Goal: Check status: Check status

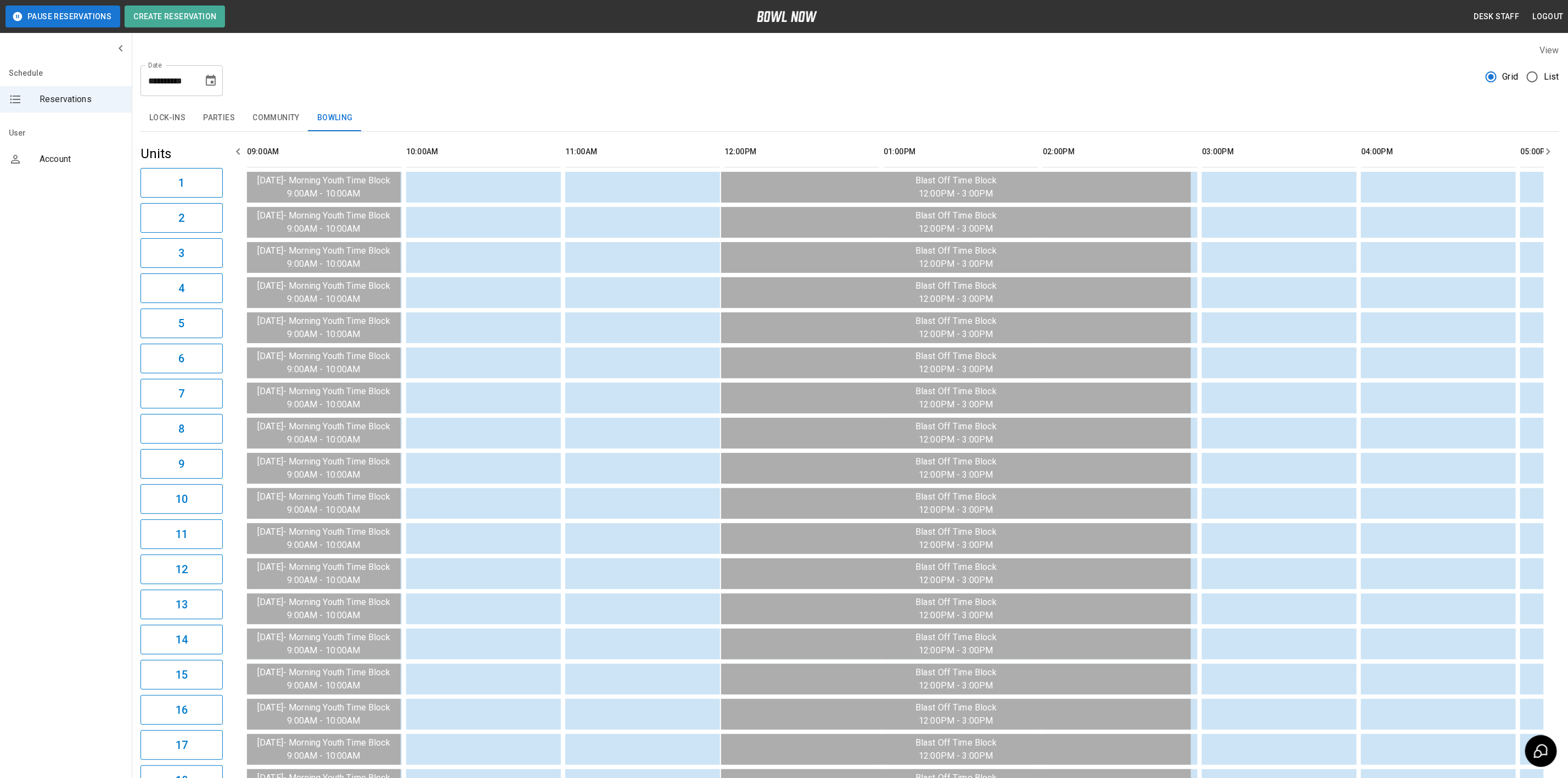
scroll to position [0, 1395]
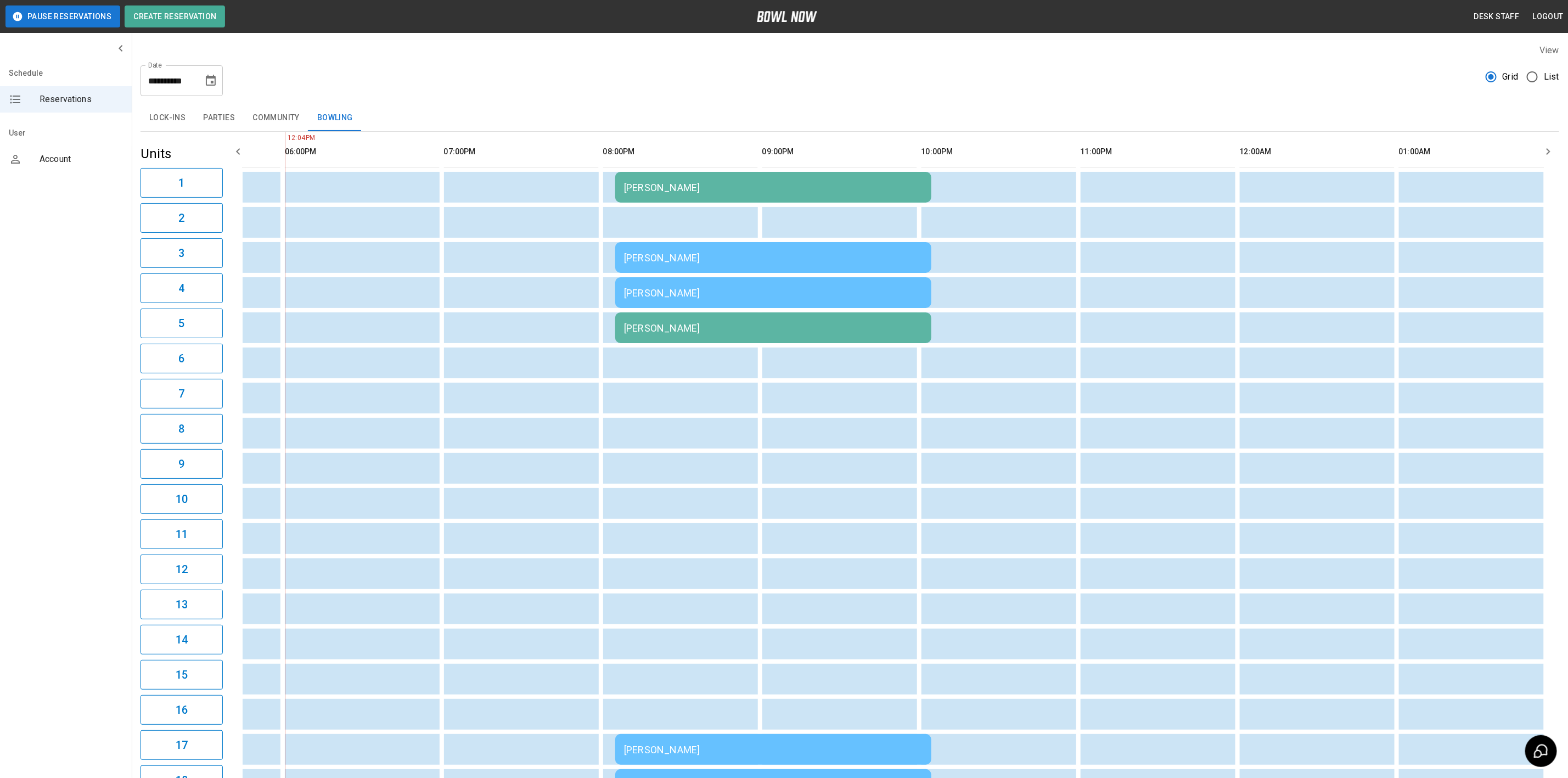
click at [208, 77] on icon "Choose date, selected date is Aug 16, 2025" at bounding box center [211, 80] width 10 height 11
drag, startPoint x: 102, startPoint y: 220, endPoint x: 593, endPoint y: 204, distance: 491.3
click at [102, 220] on button "17" at bounding box center [102, 222] width 20 height 20
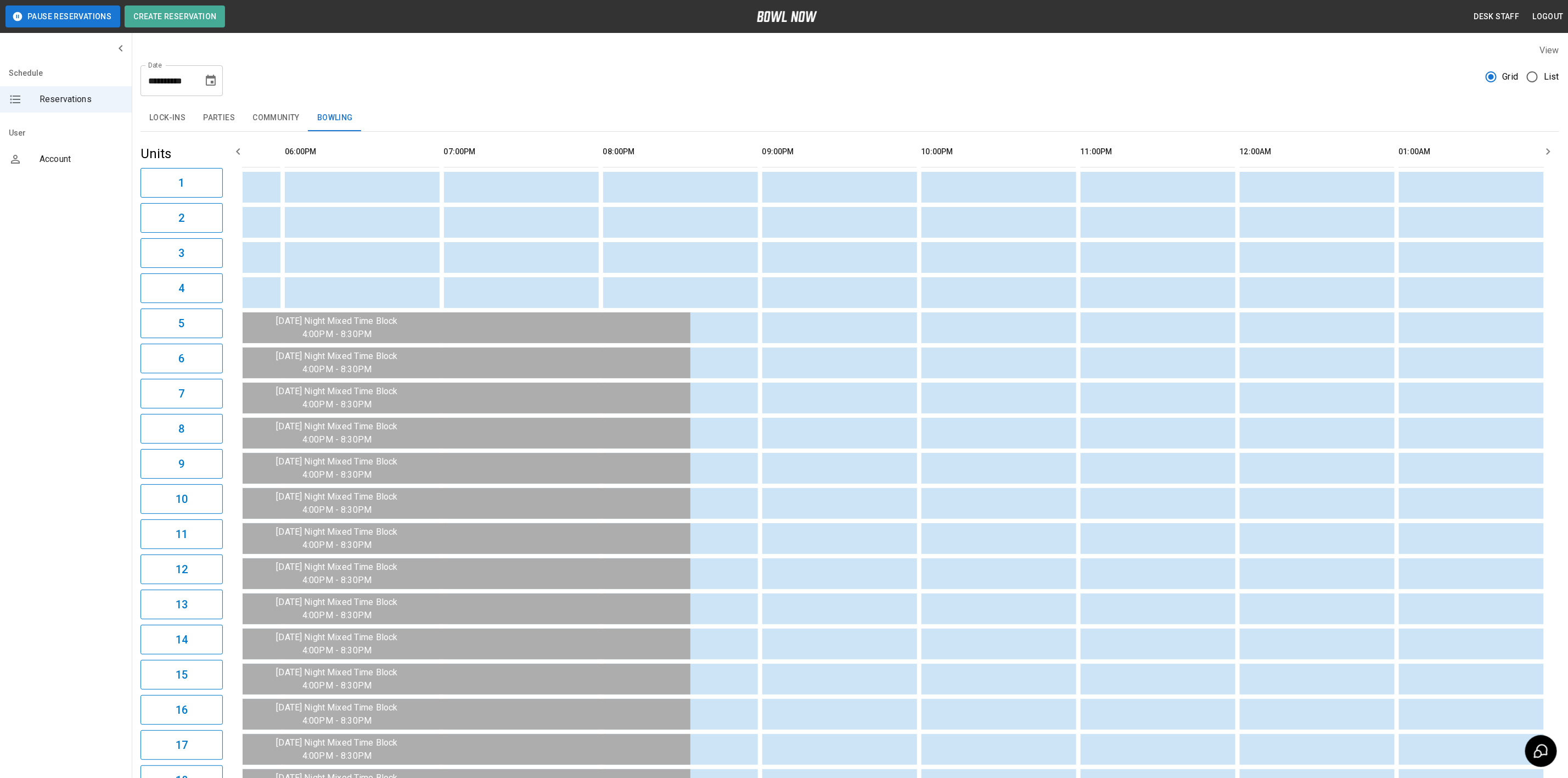
type input "**********"
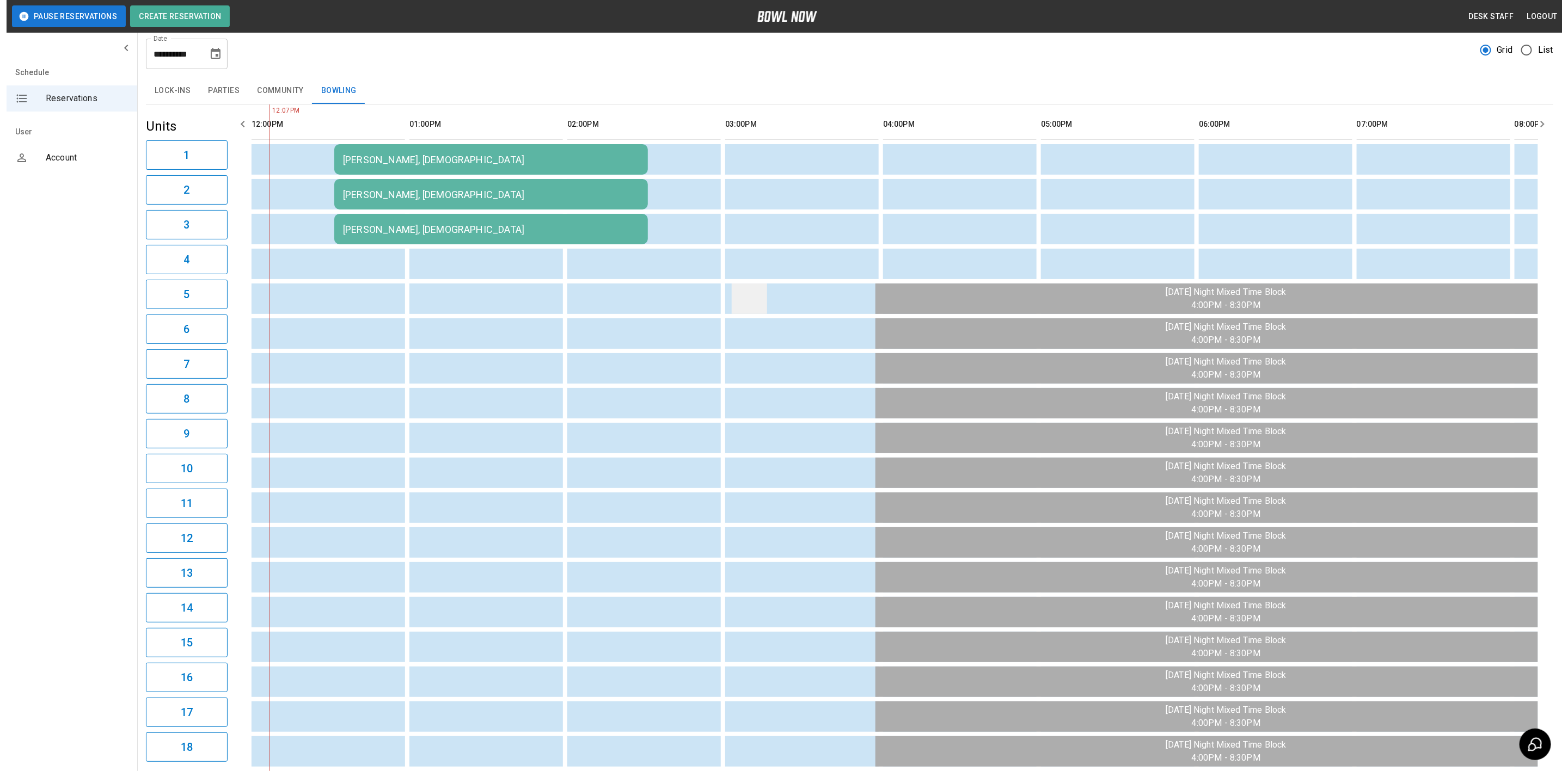
scroll to position [0, 0]
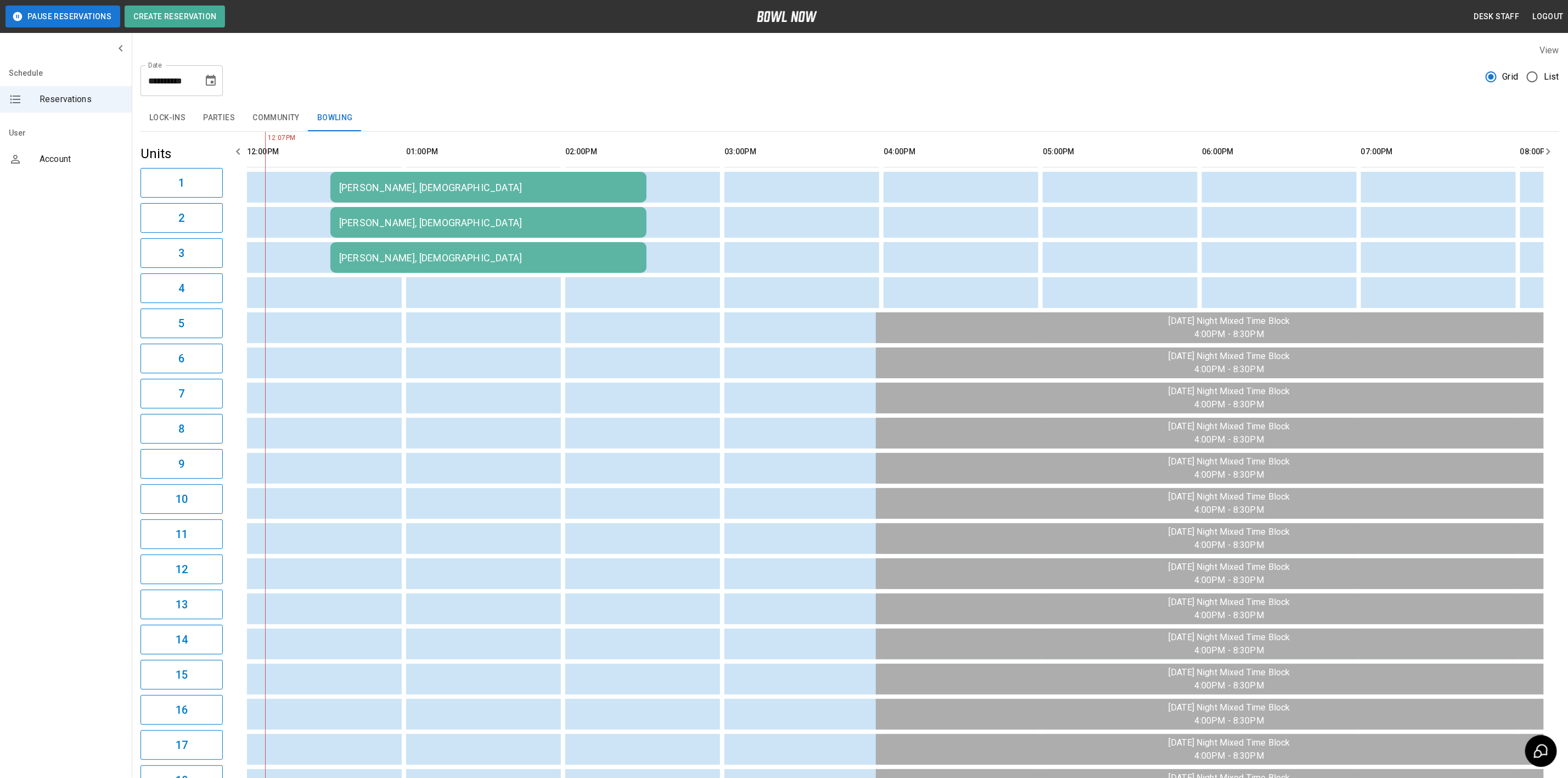
click at [372, 182] on div "[PERSON_NAME], [DEMOGRAPHIC_DATA]" at bounding box center [488, 188] width 299 height 12
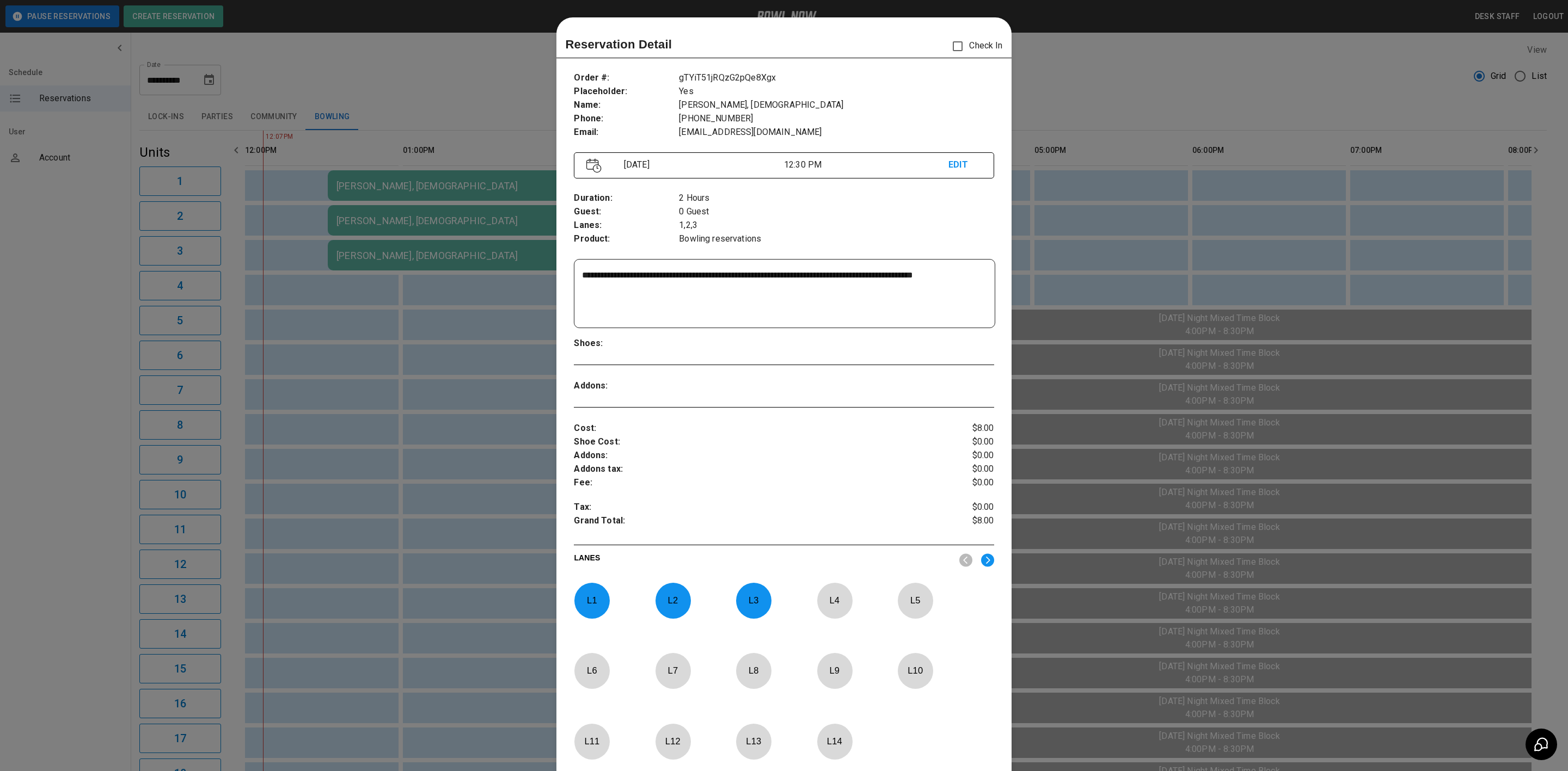
scroll to position [17, 0]
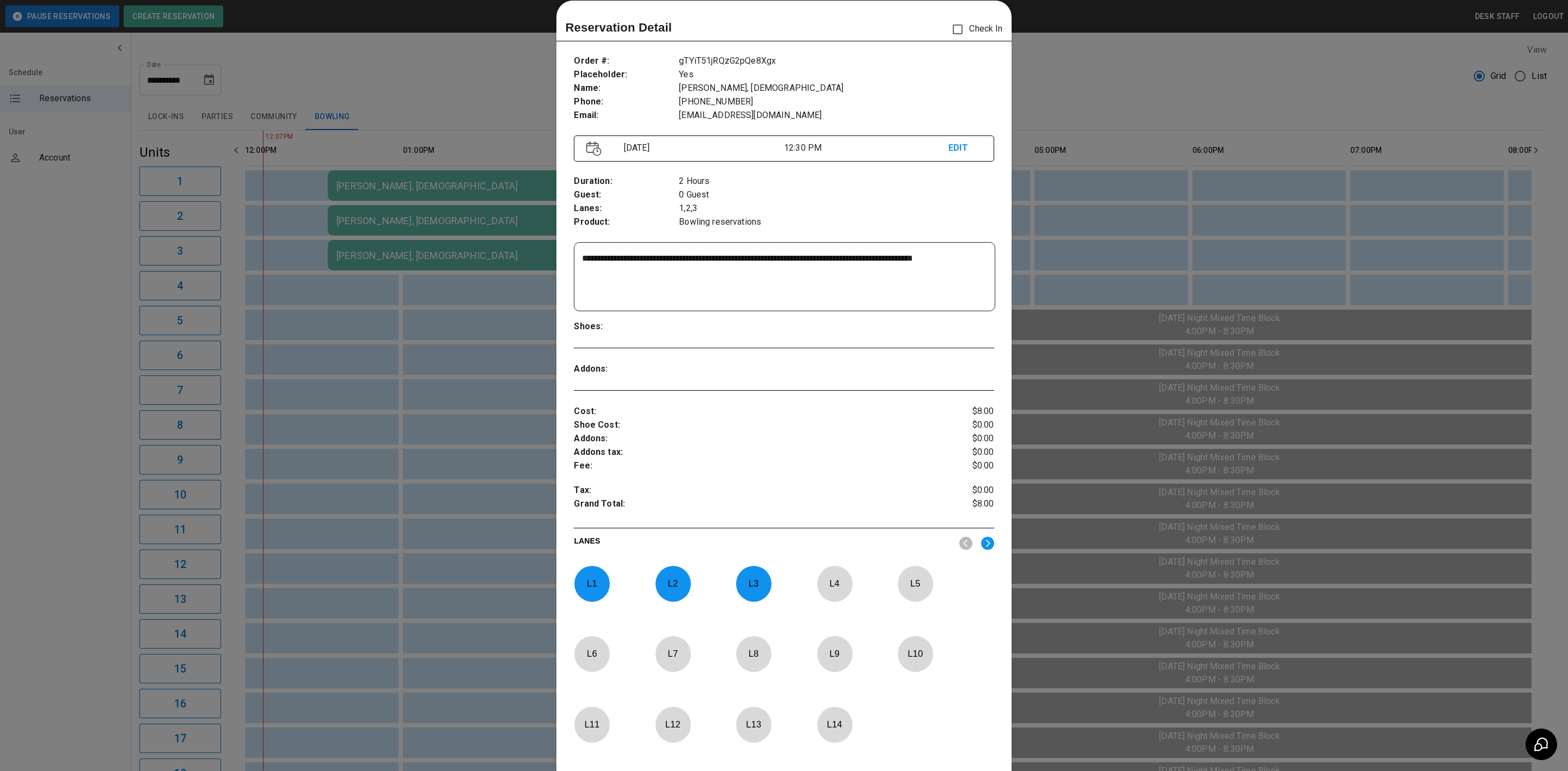
click at [538, 301] on div at bounding box center [784, 385] width 1568 height 771
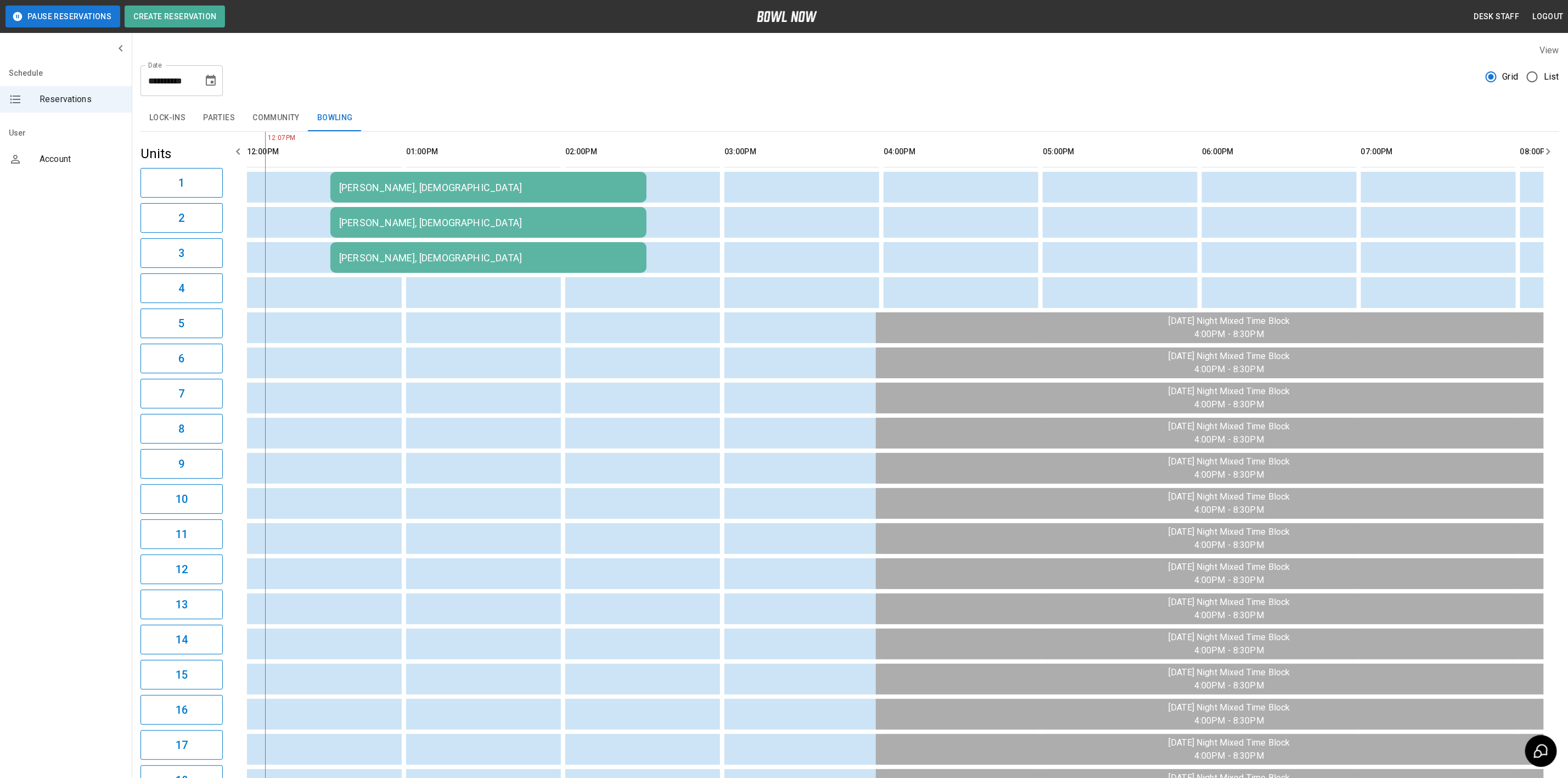
click at [422, 184] on div "[PERSON_NAME], [DEMOGRAPHIC_DATA]" at bounding box center [488, 188] width 299 height 12
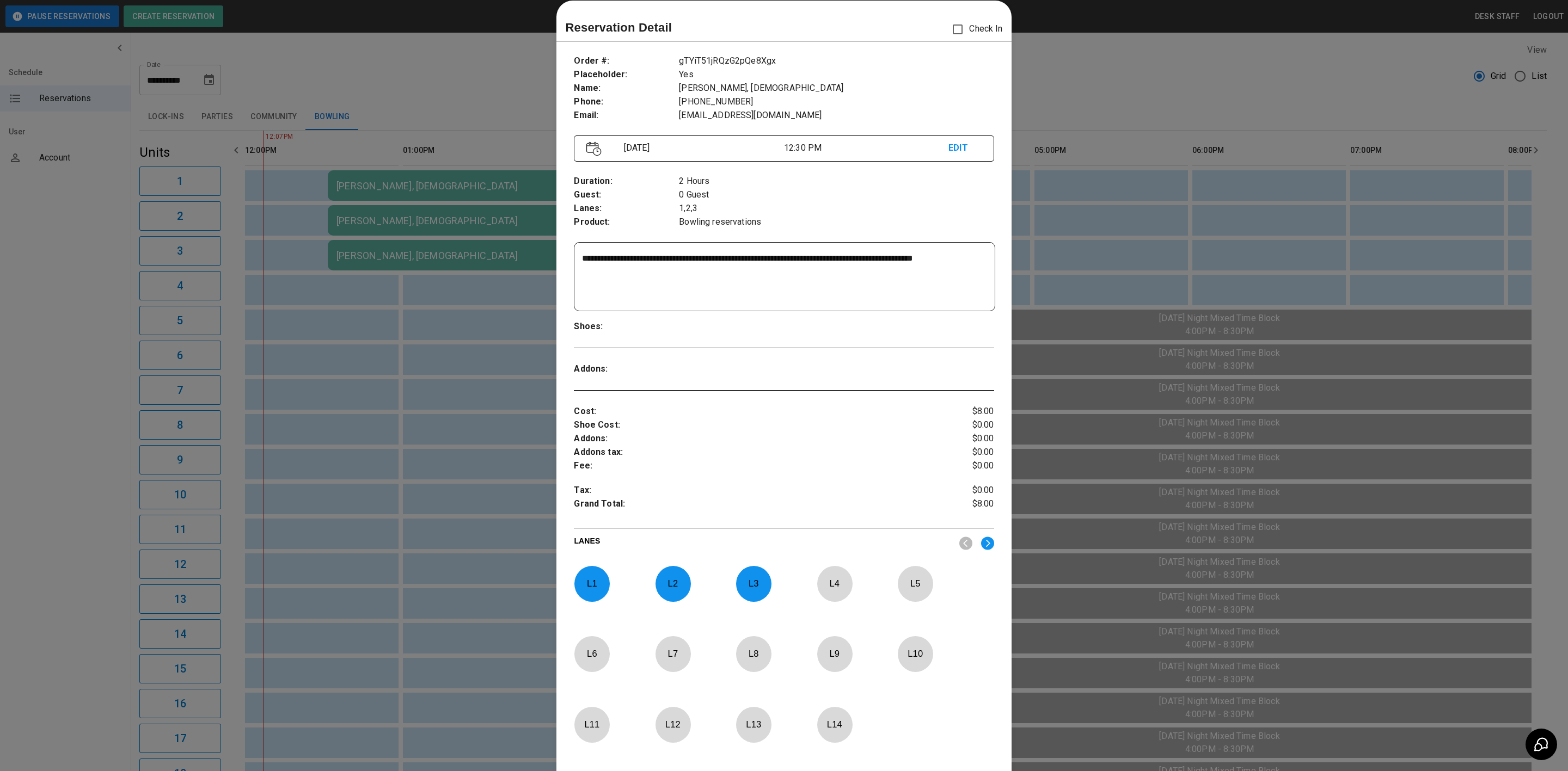
click at [484, 97] on div at bounding box center [784, 385] width 1568 height 771
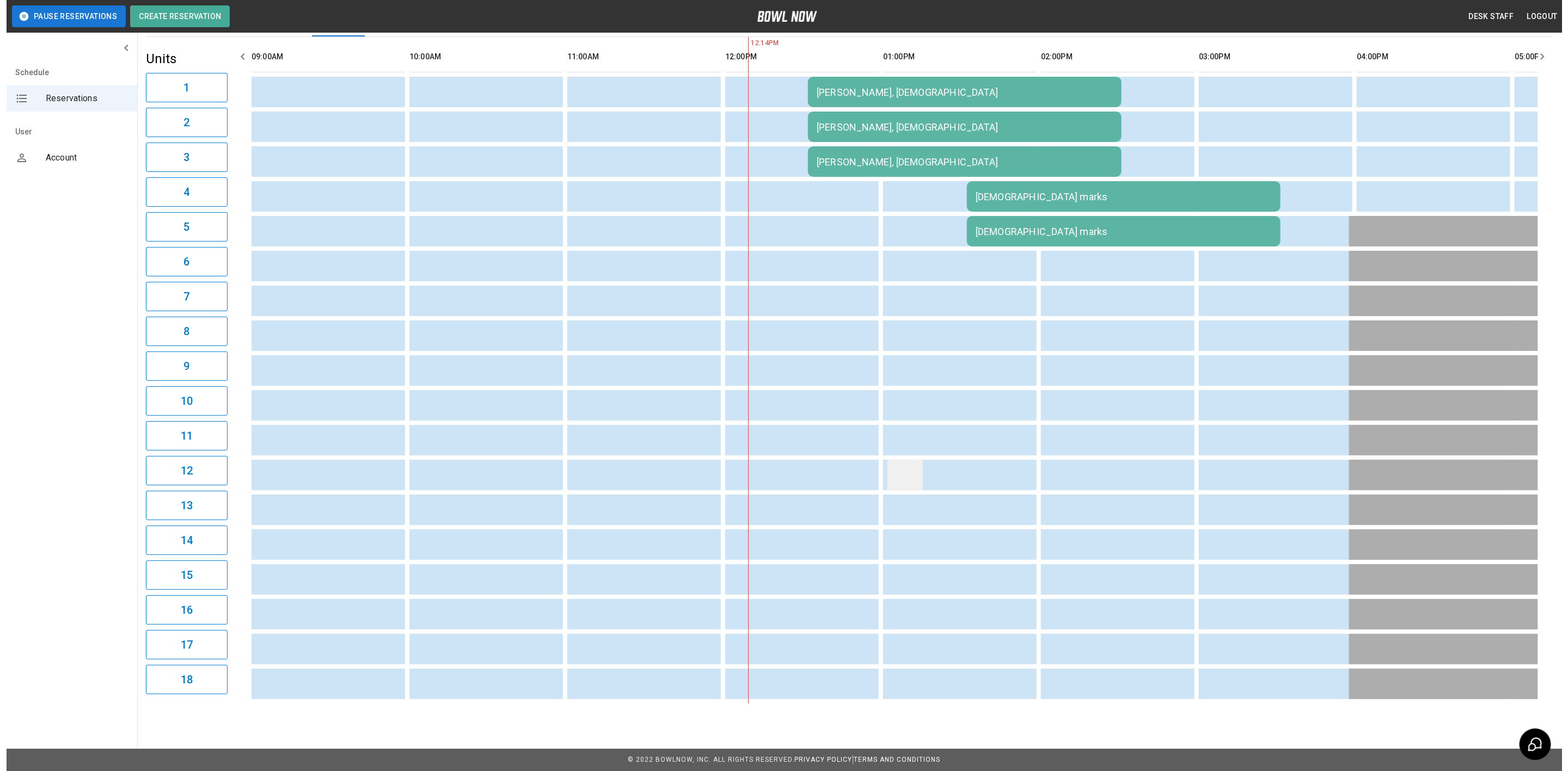
scroll to position [18, 0]
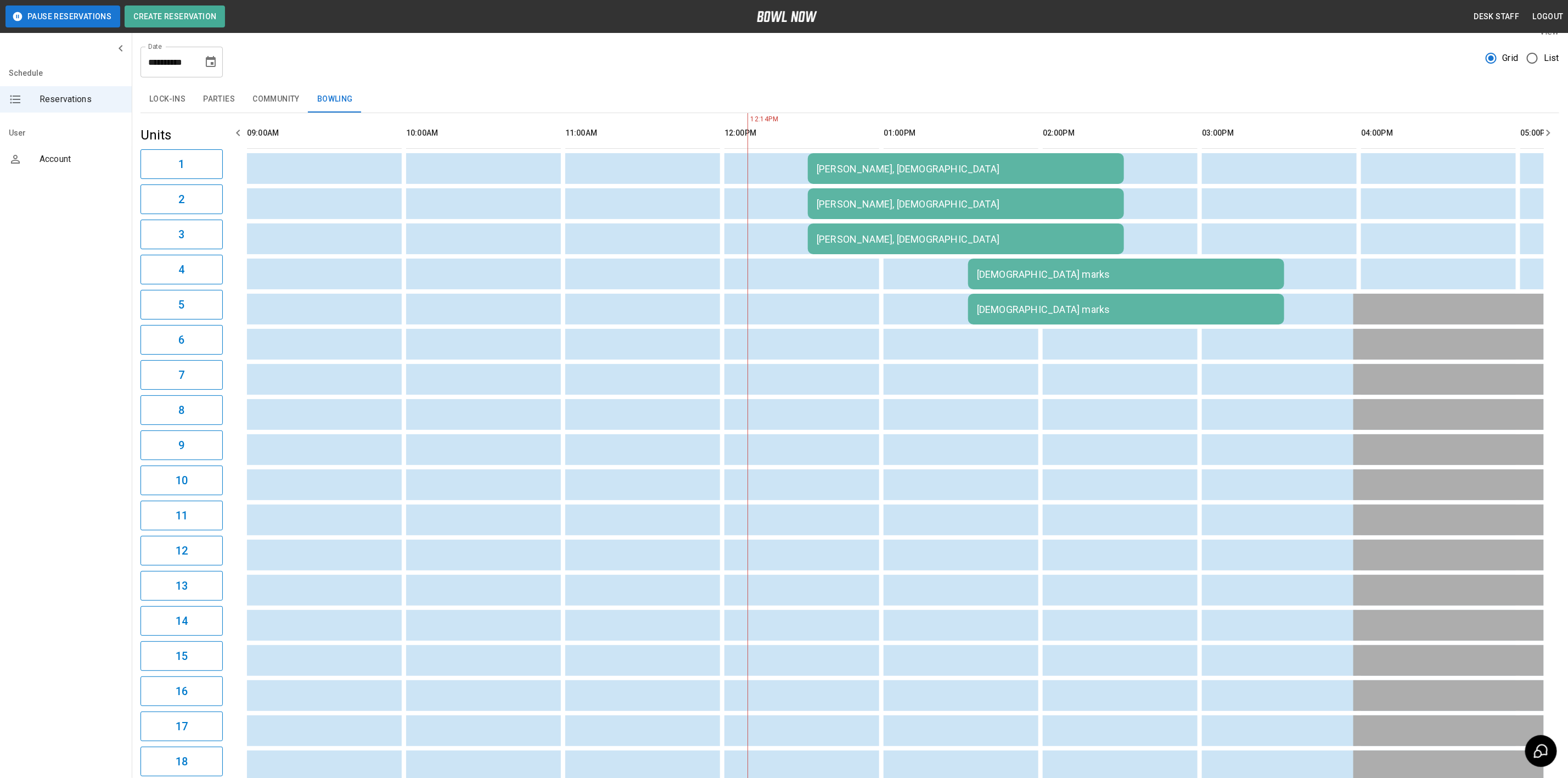
click at [860, 170] on div "[PERSON_NAME], [DEMOGRAPHIC_DATA]" at bounding box center [966, 169] width 299 height 12
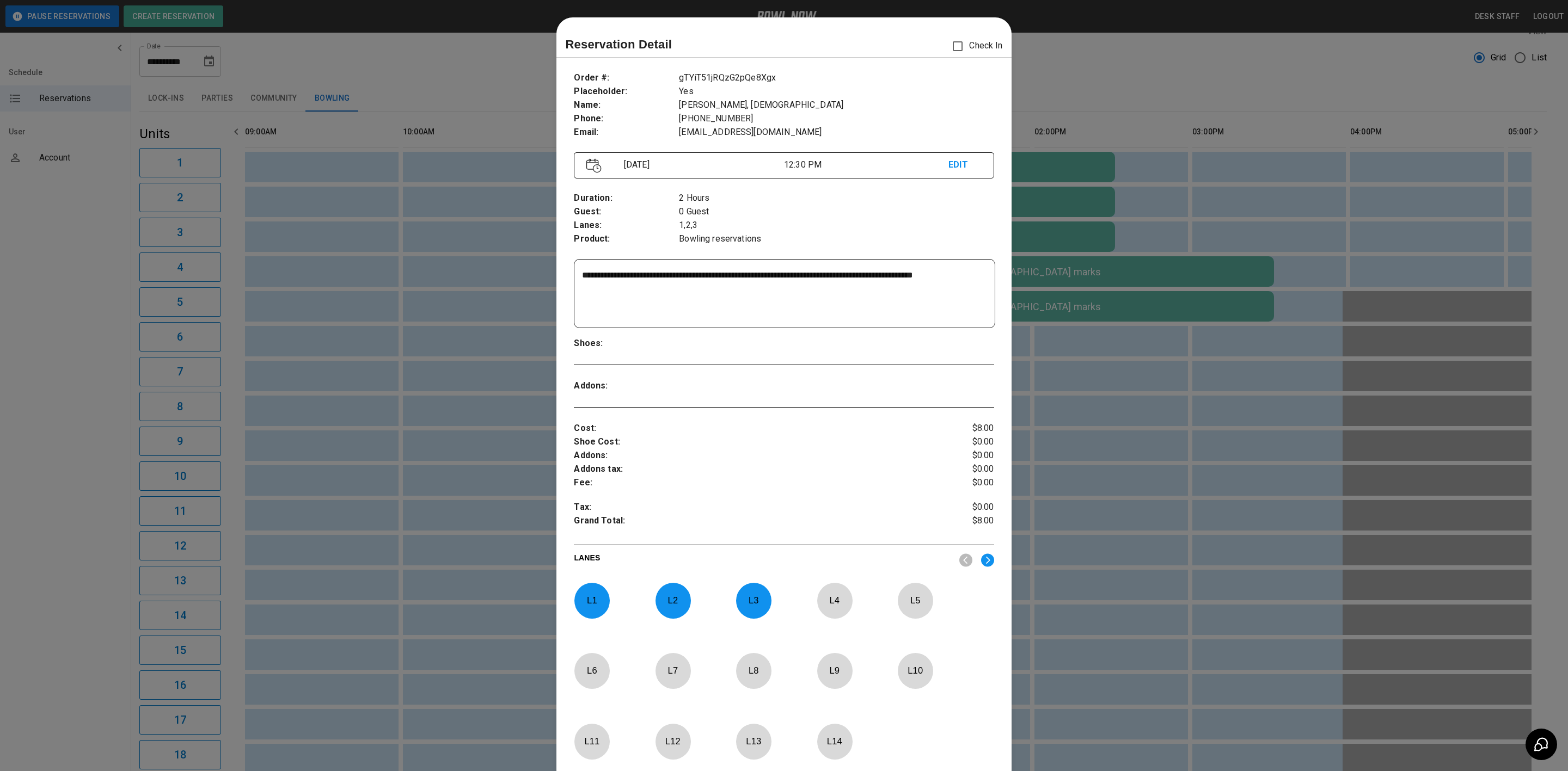
scroll to position [17, 0]
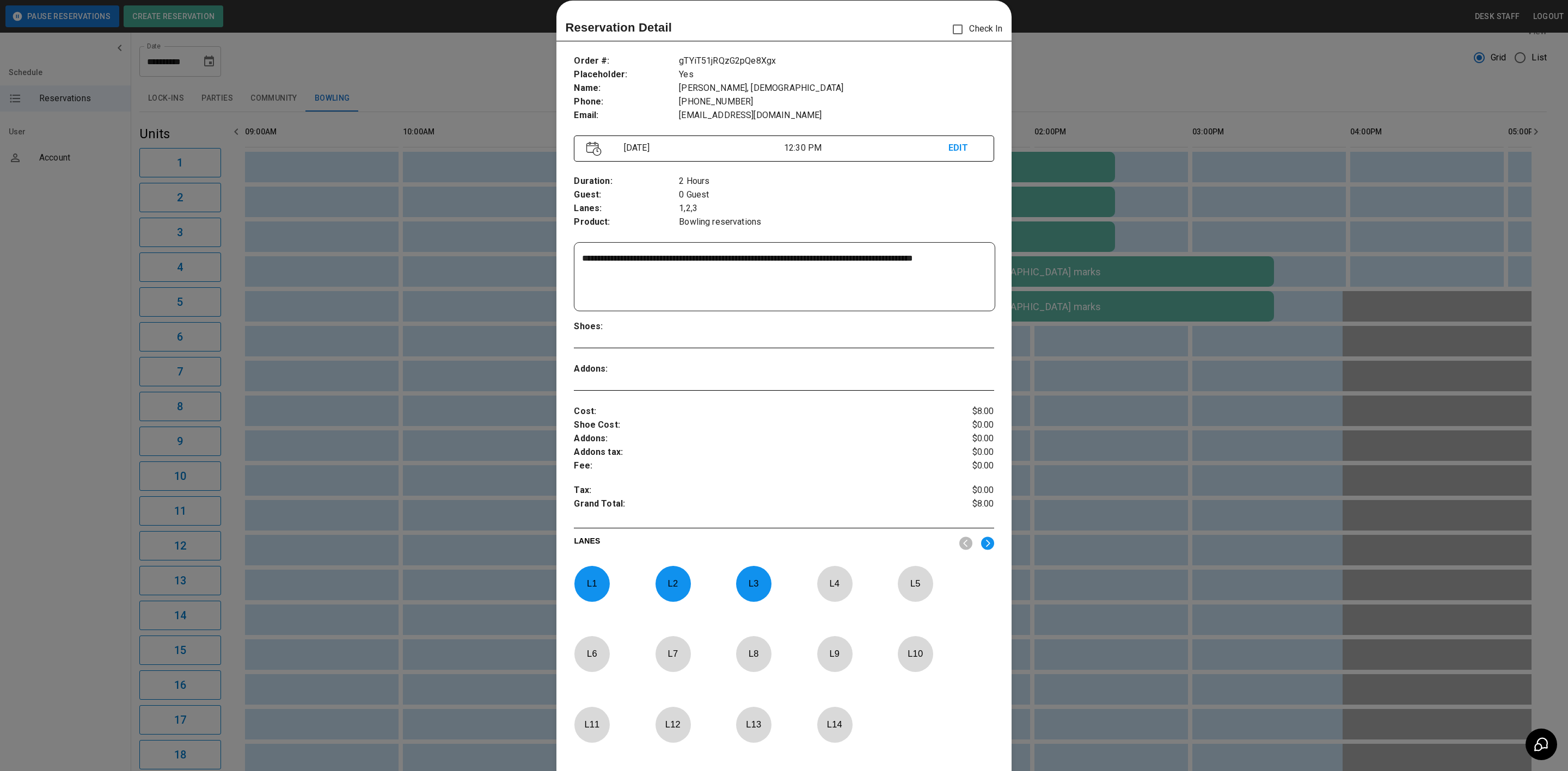
click at [1032, 339] on div at bounding box center [784, 385] width 1568 height 771
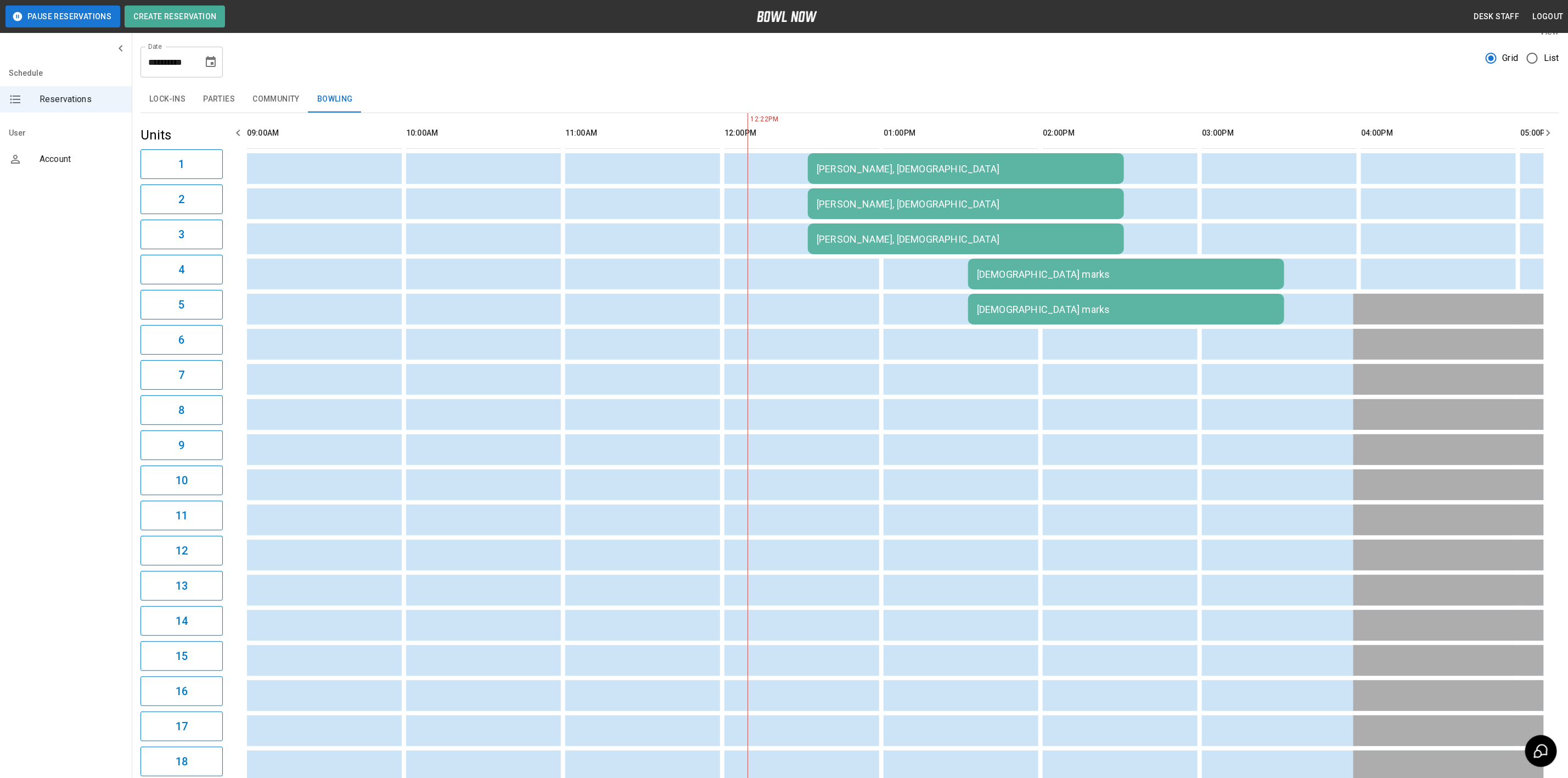
click at [1032, 282] on td "[DEMOGRAPHIC_DATA] marks" at bounding box center [1126, 274] width 316 height 31
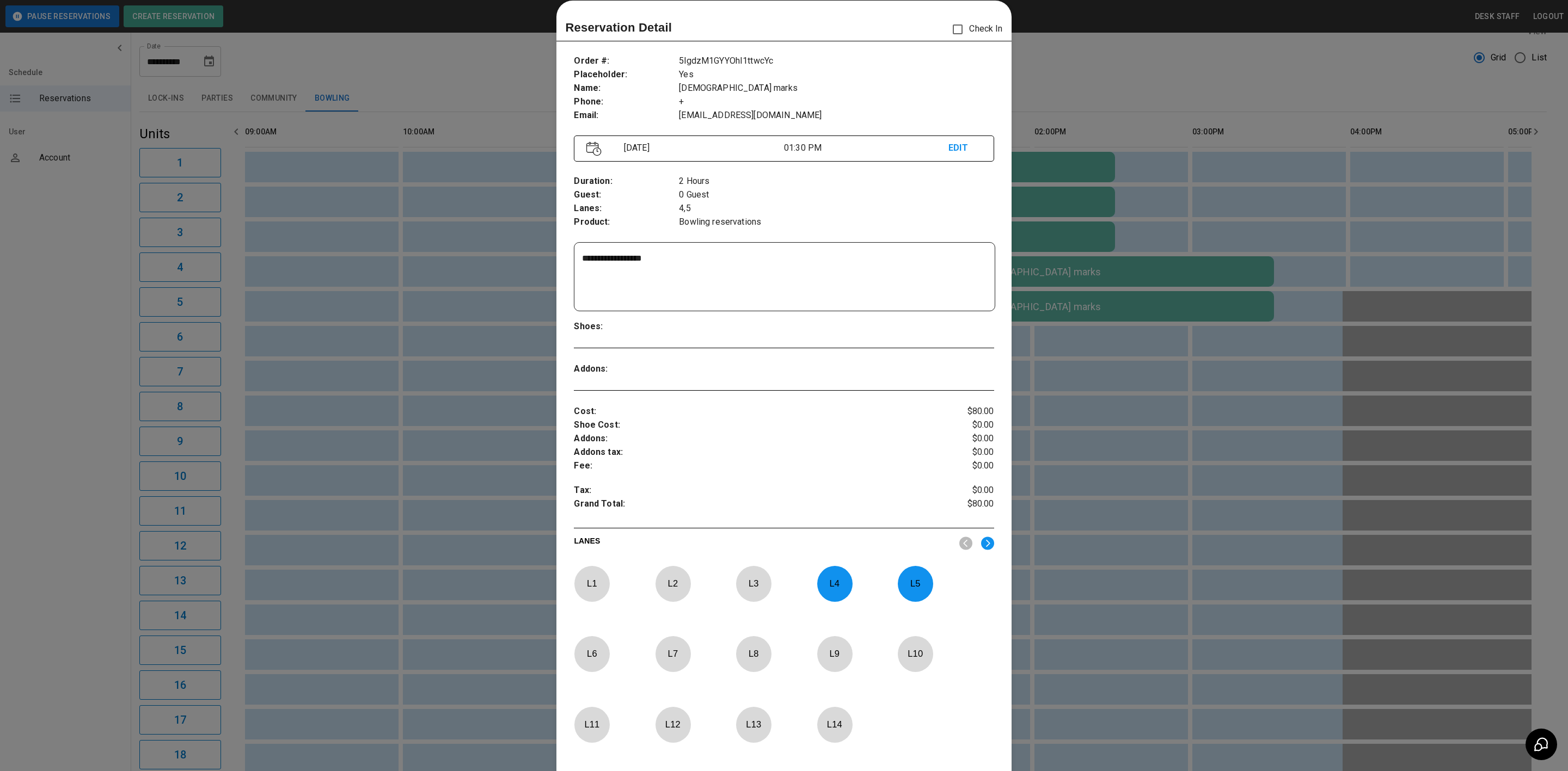
click at [1094, 322] on div at bounding box center [784, 385] width 1568 height 771
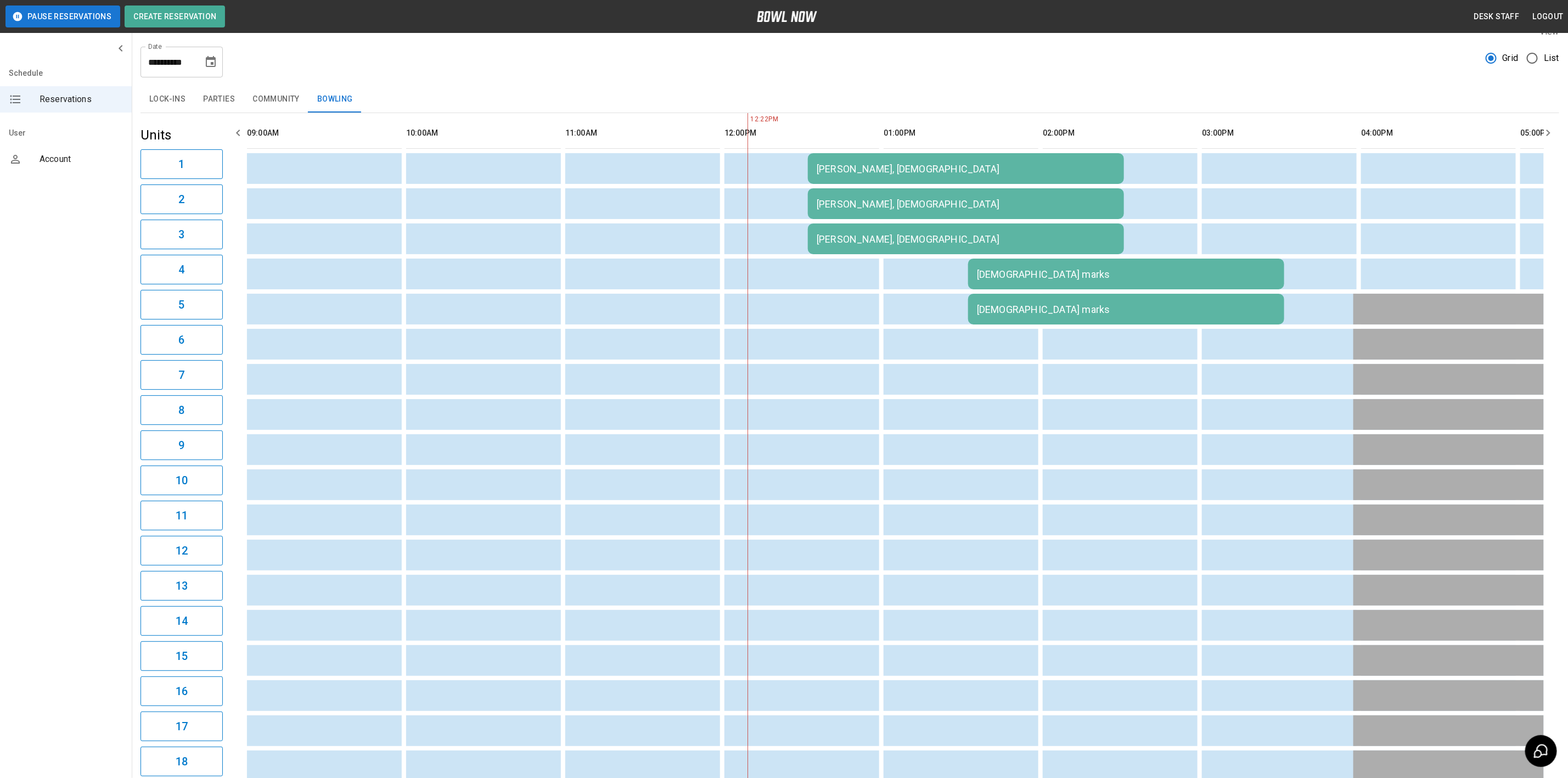
click at [910, 175] on div "[PERSON_NAME], [DEMOGRAPHIC_DATA]" at bounding box center [966, 169] width 299 height 12
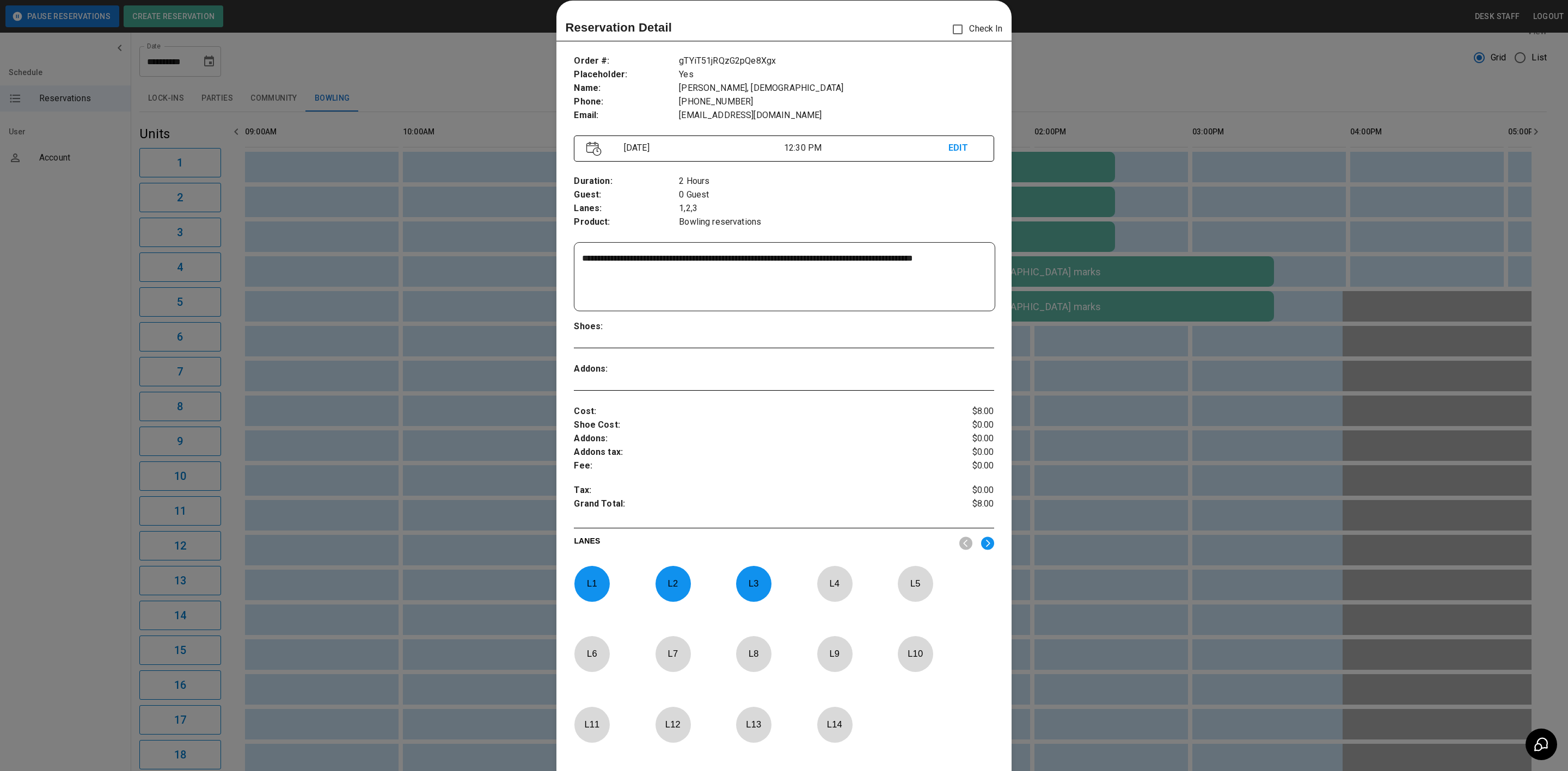
click at [1032, 353] on div at bounding box center [784, 385] width 1568 height 771
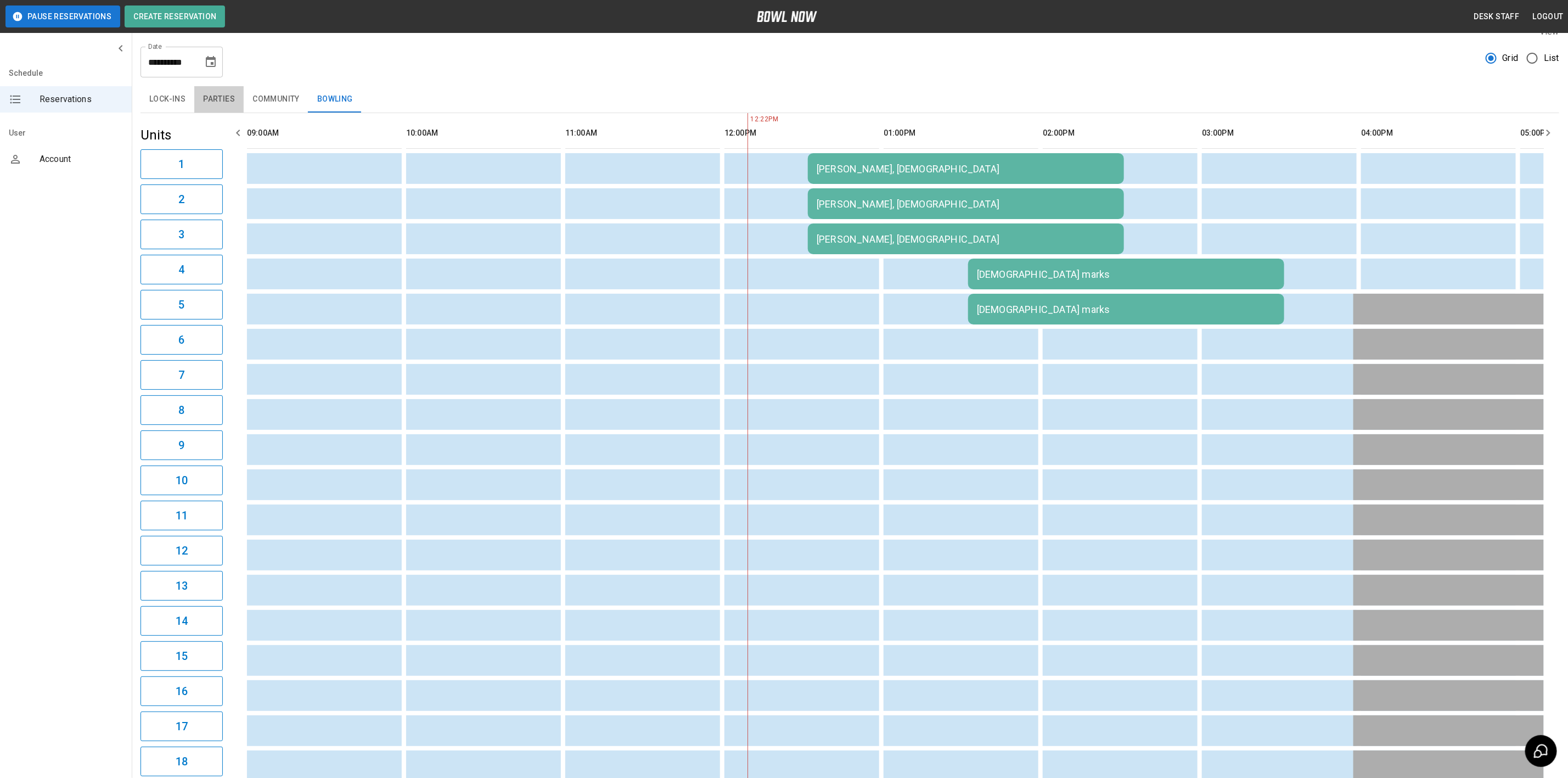
click at [221, 110] on button "Parties" at bounding box center [219, 99] width 49 height 27
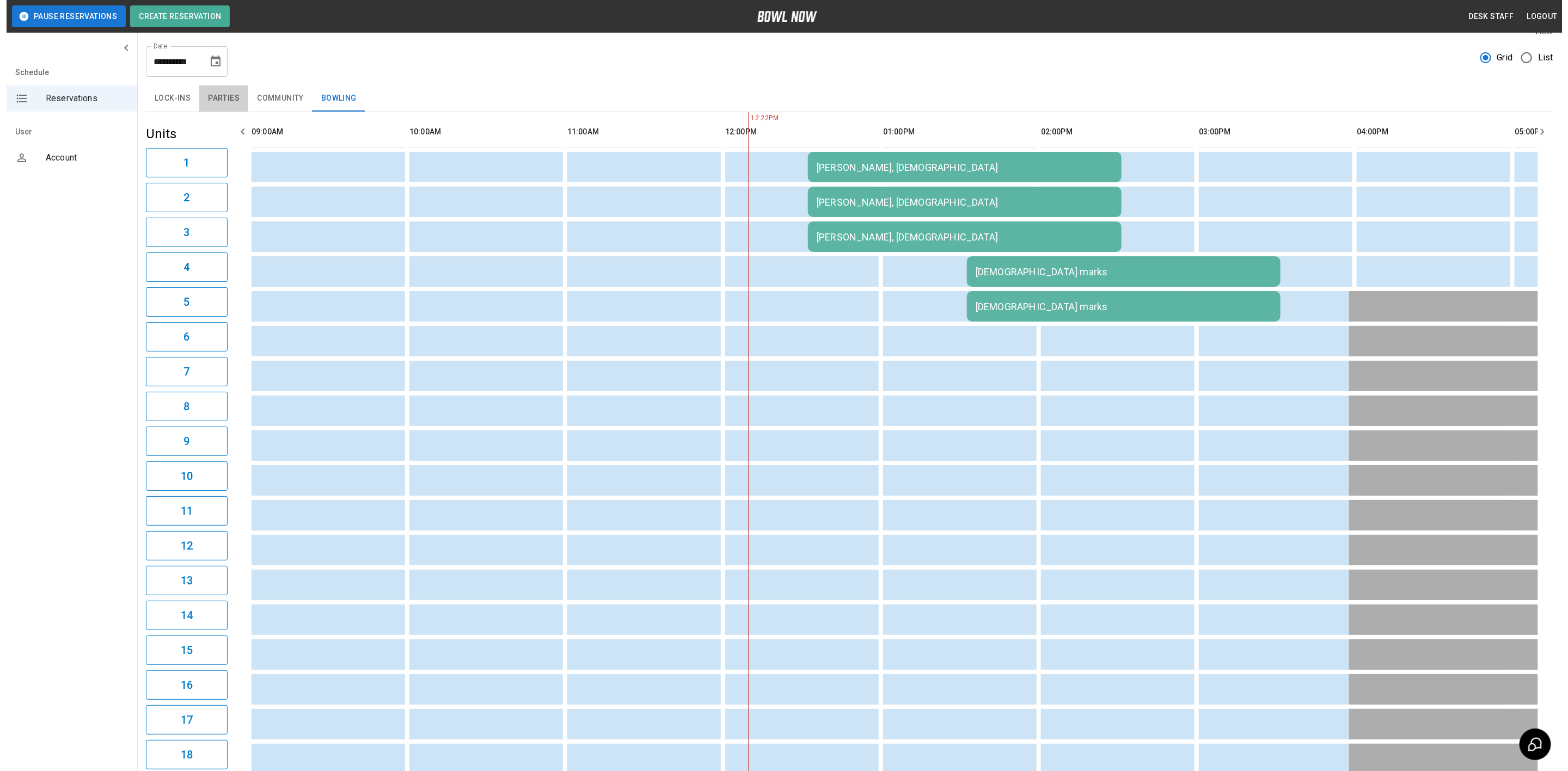
scroll to position [0, 0]
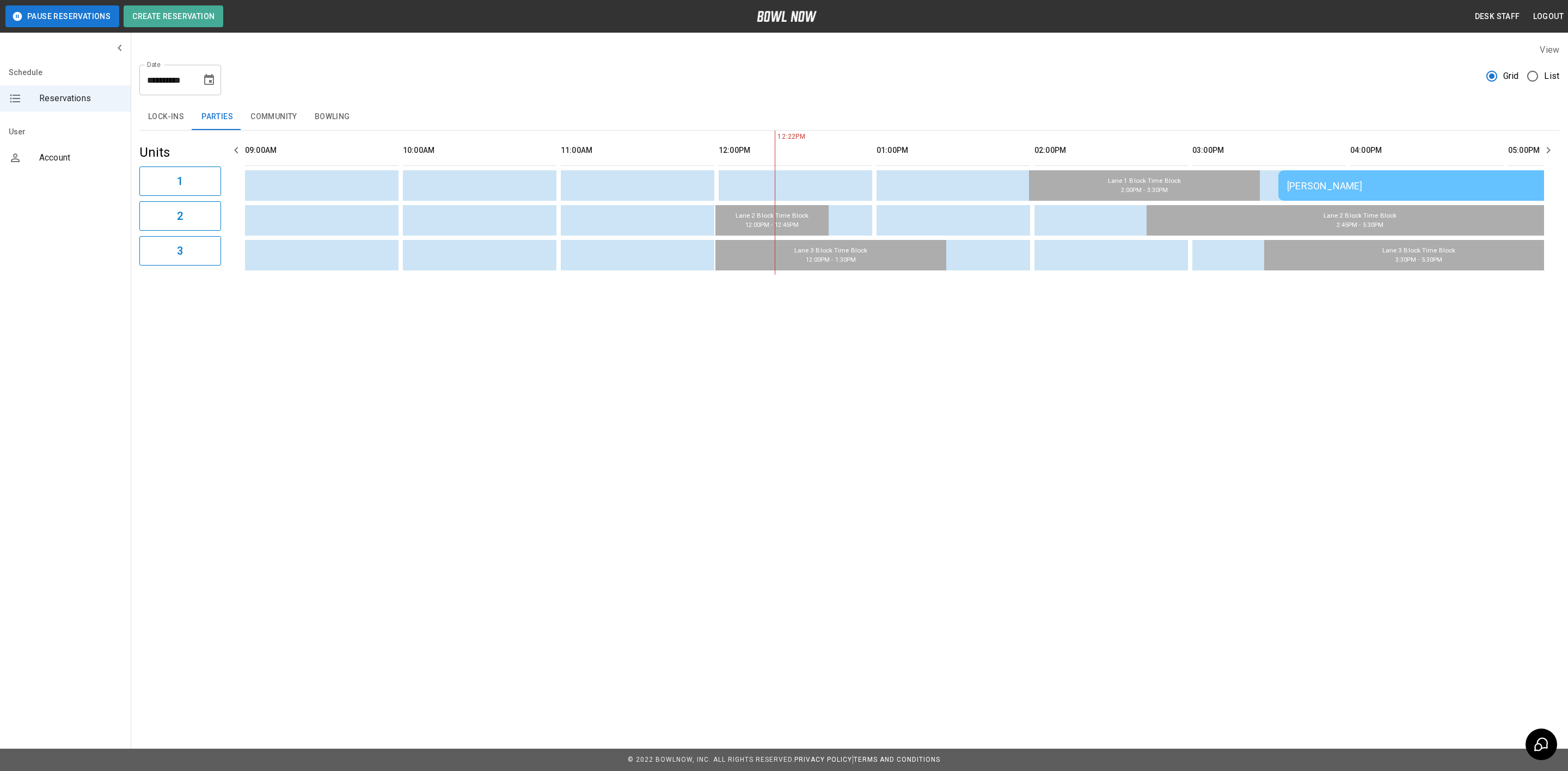
click at [1323, 191] on div "[PERSON_NAME]" at bounding box center [1435, 186] width 296 height 12
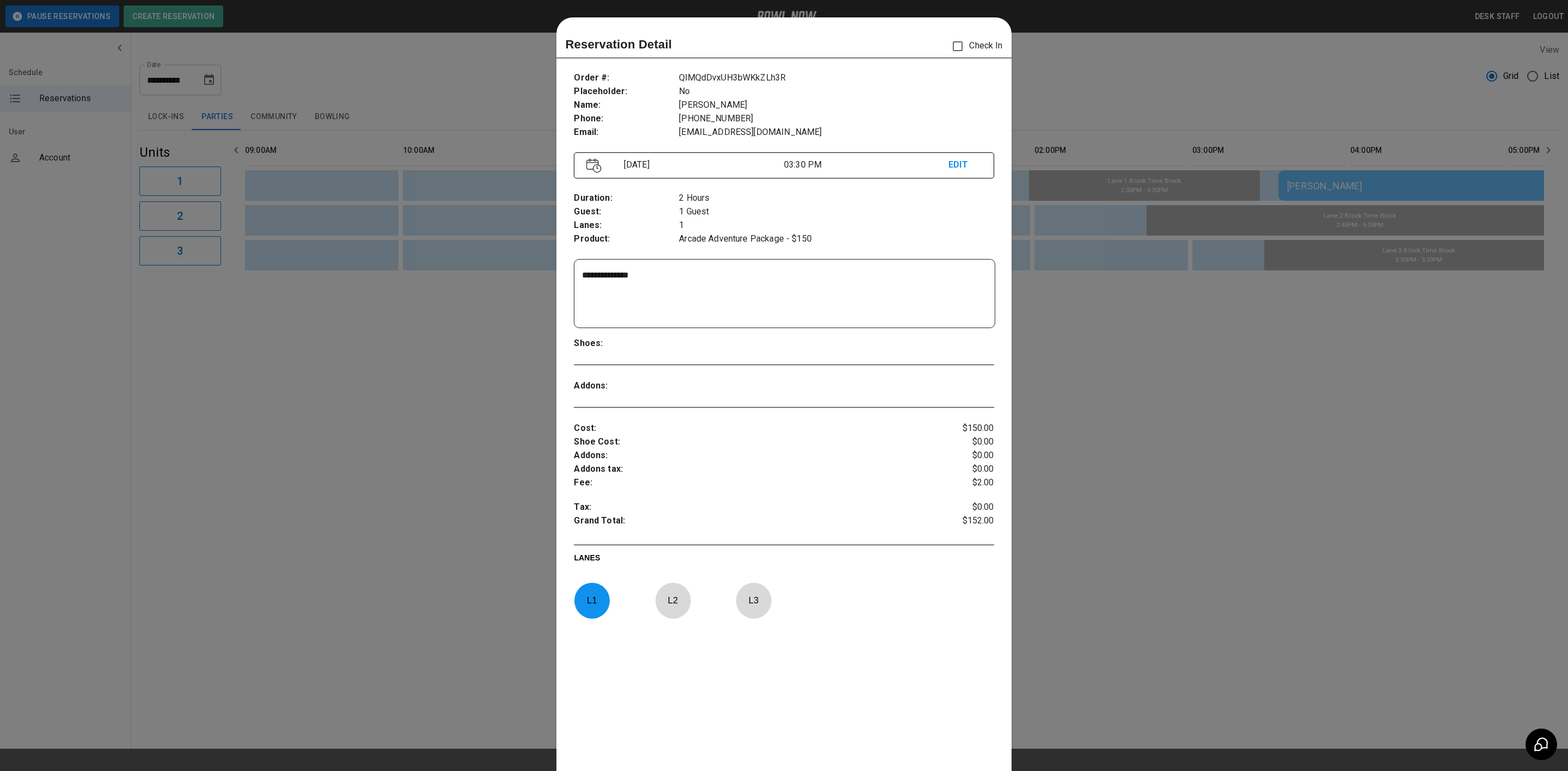
scroll to position [17, 0]
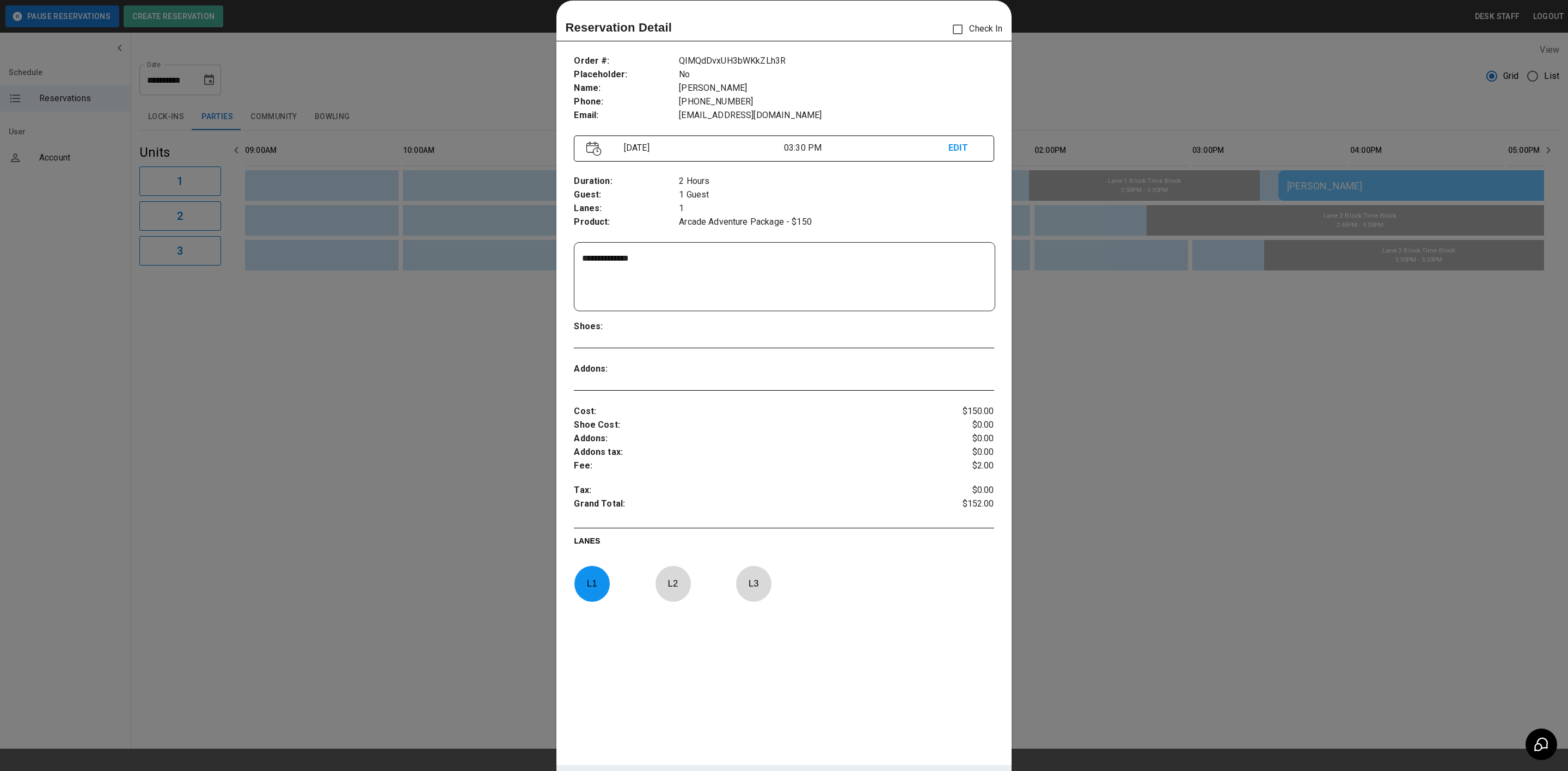
click at [1099, 291] on div at bounding box center [784, 385] width 1568 height 771
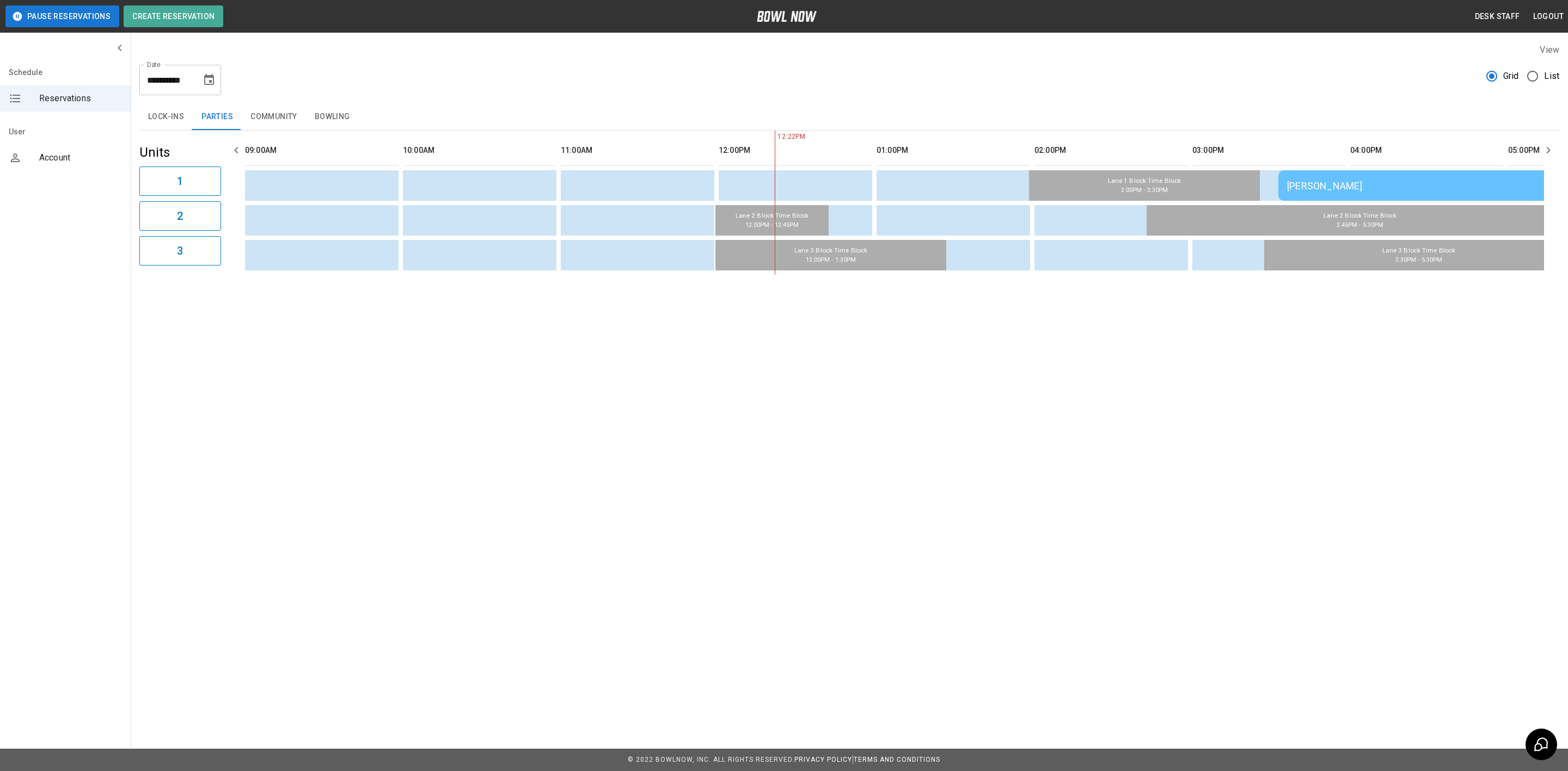
click at [188, 117] on button "Lock-ins" at bounding box center [166, 117] width 53 height 26
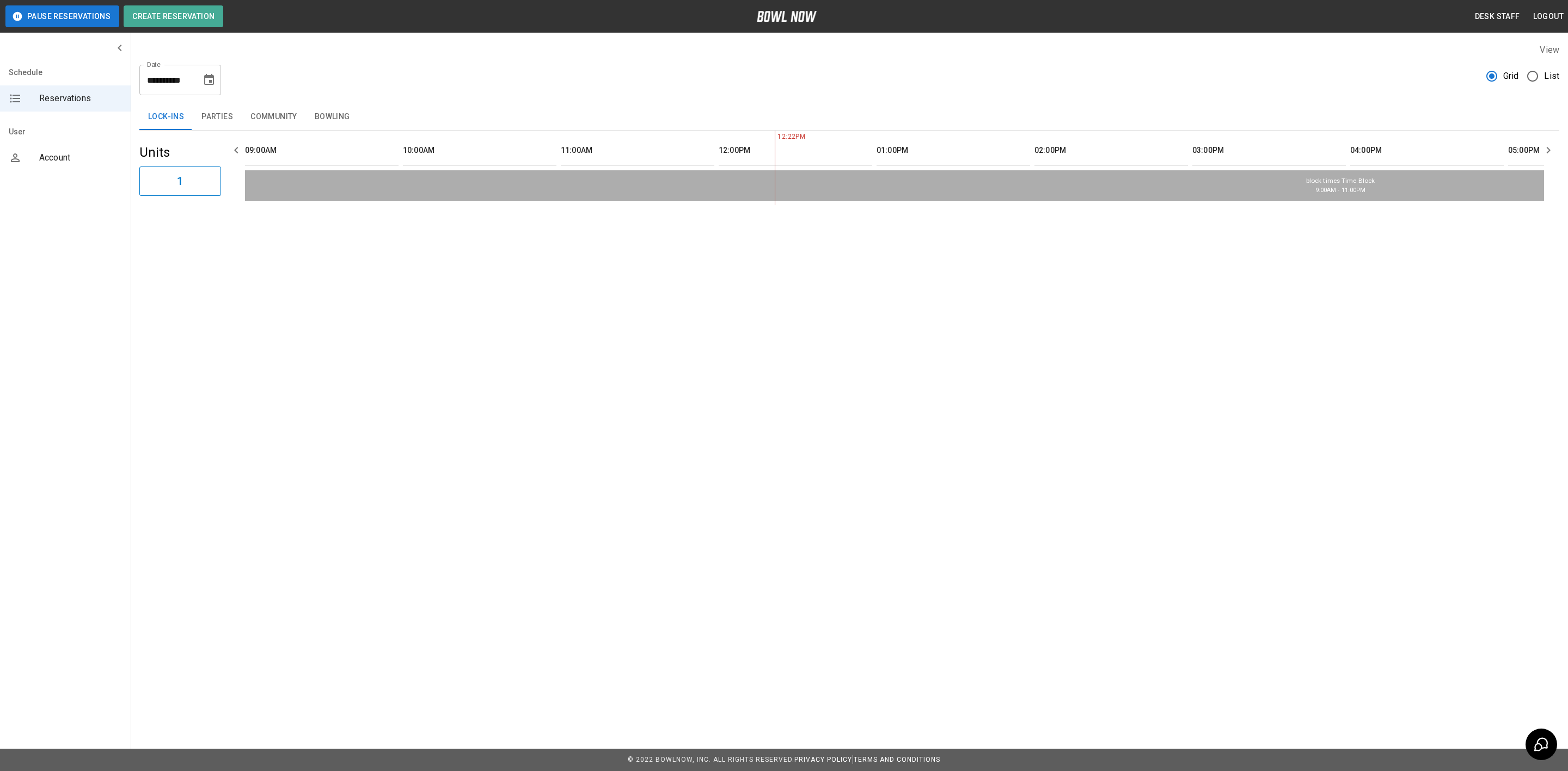
click at [340, 117] on button "Bowling" at bounding box center [332, 117] width 53 height 26
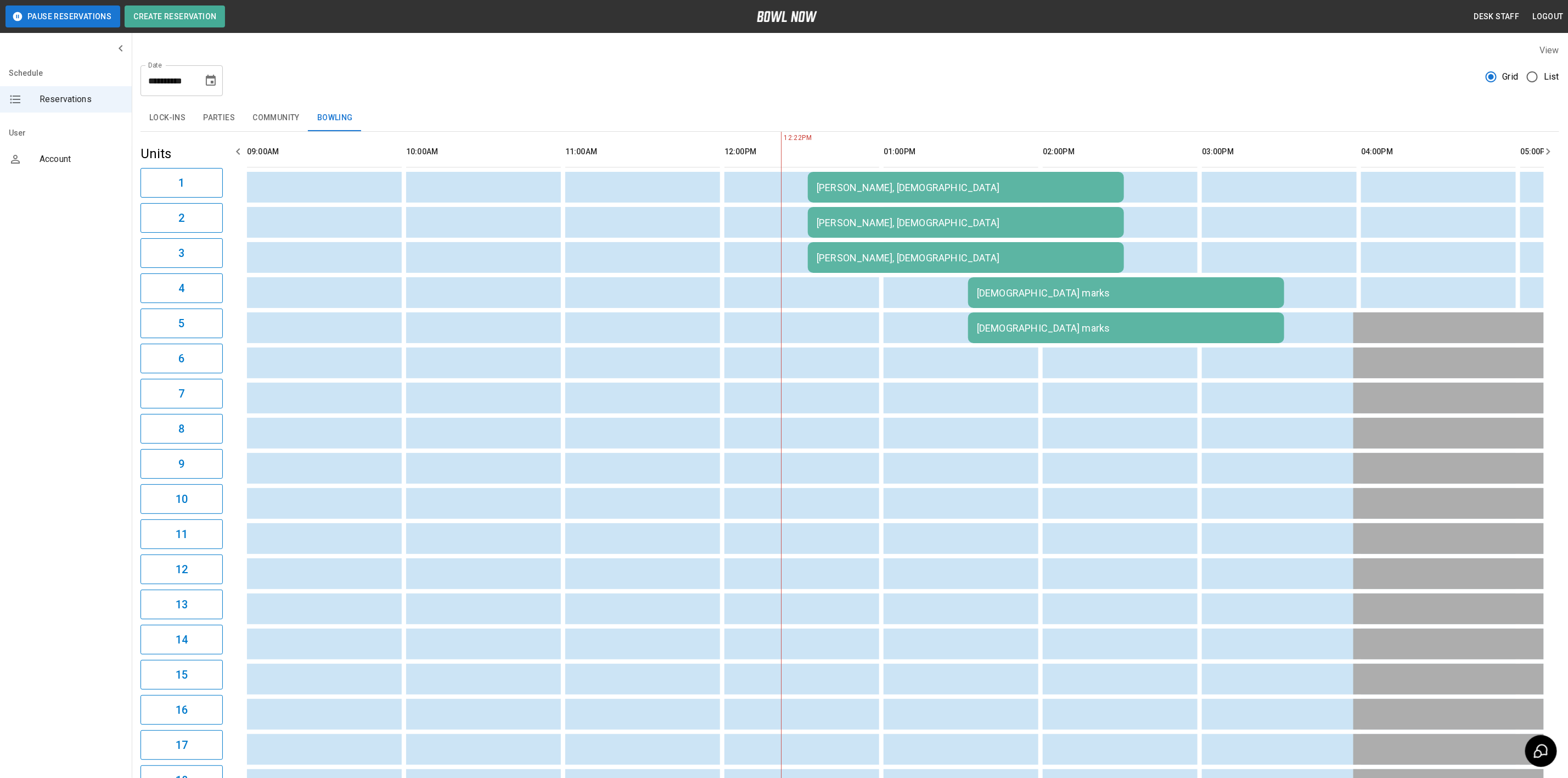
click at [953, 193] on div "[PERSON_NAME], [DEMOGRAPHIC_DATA]" at bounding box center [966, 188] width 299 height 12
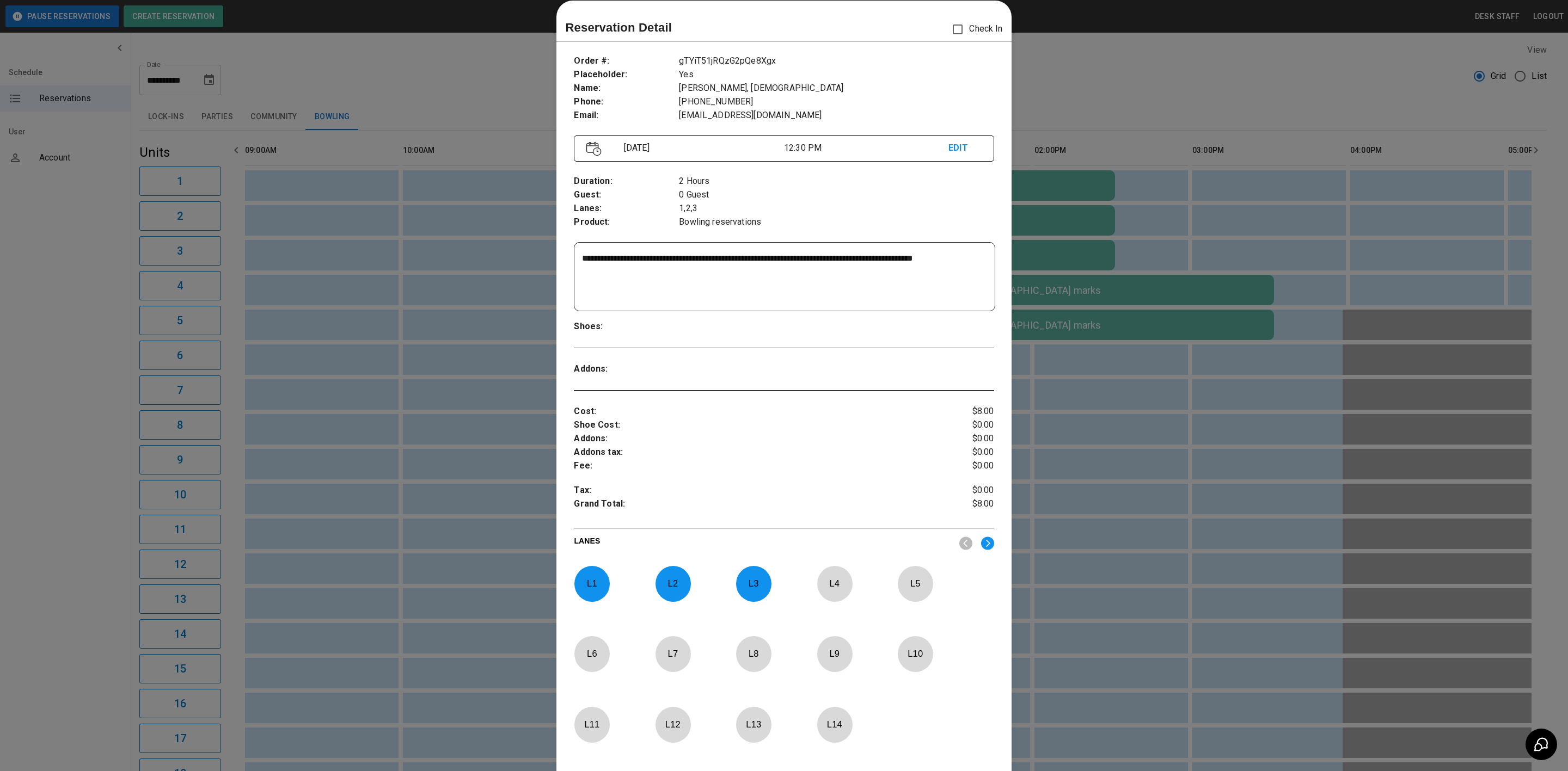
click at [1075, 376] on div at bounding box center [784, 385] width 1568 height 771
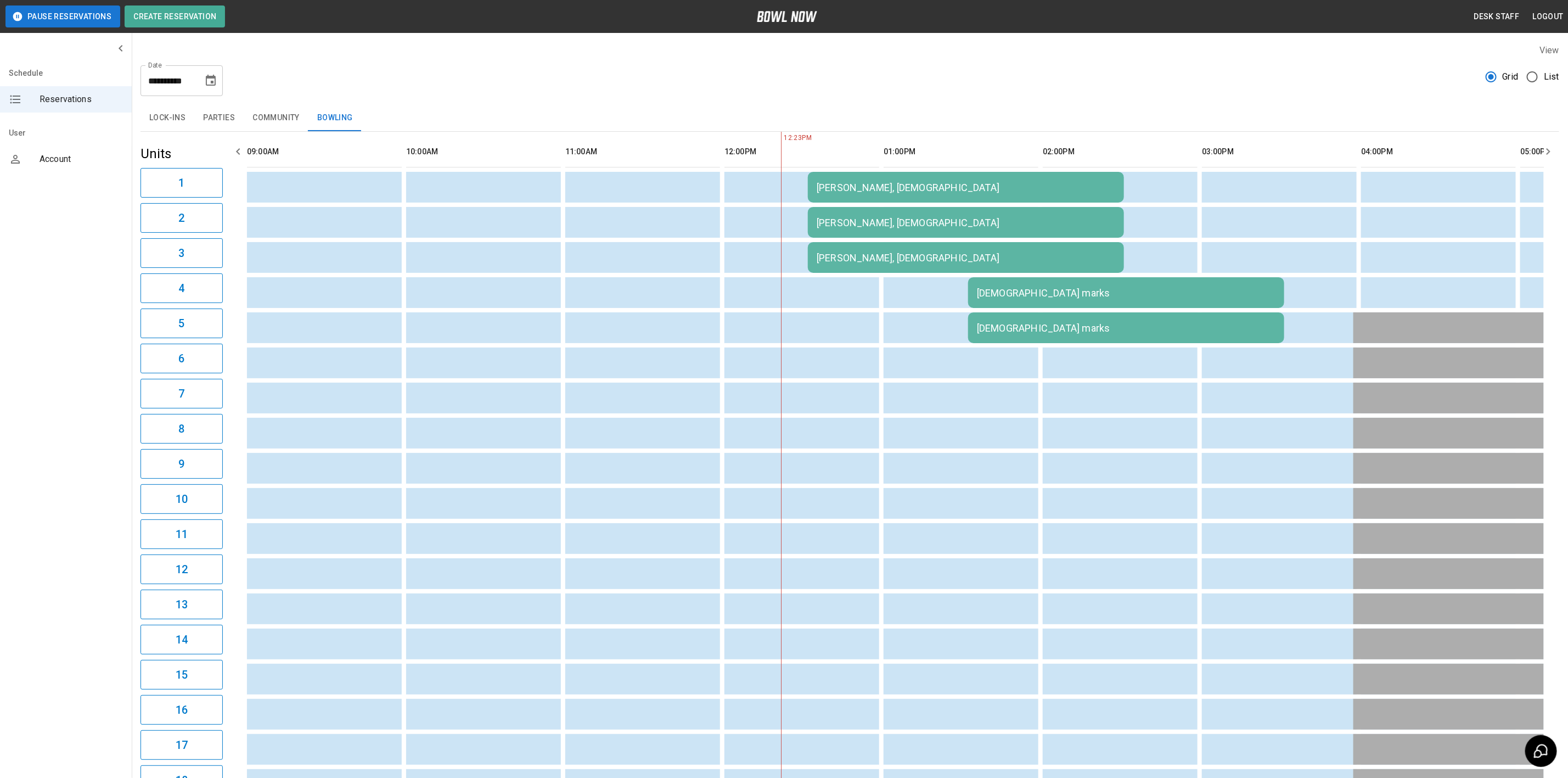
click at [1028, 290] on div "[DEMOGRAPHIC_DATA] marks" at bounding box center [1126, 293] width 299 height 12
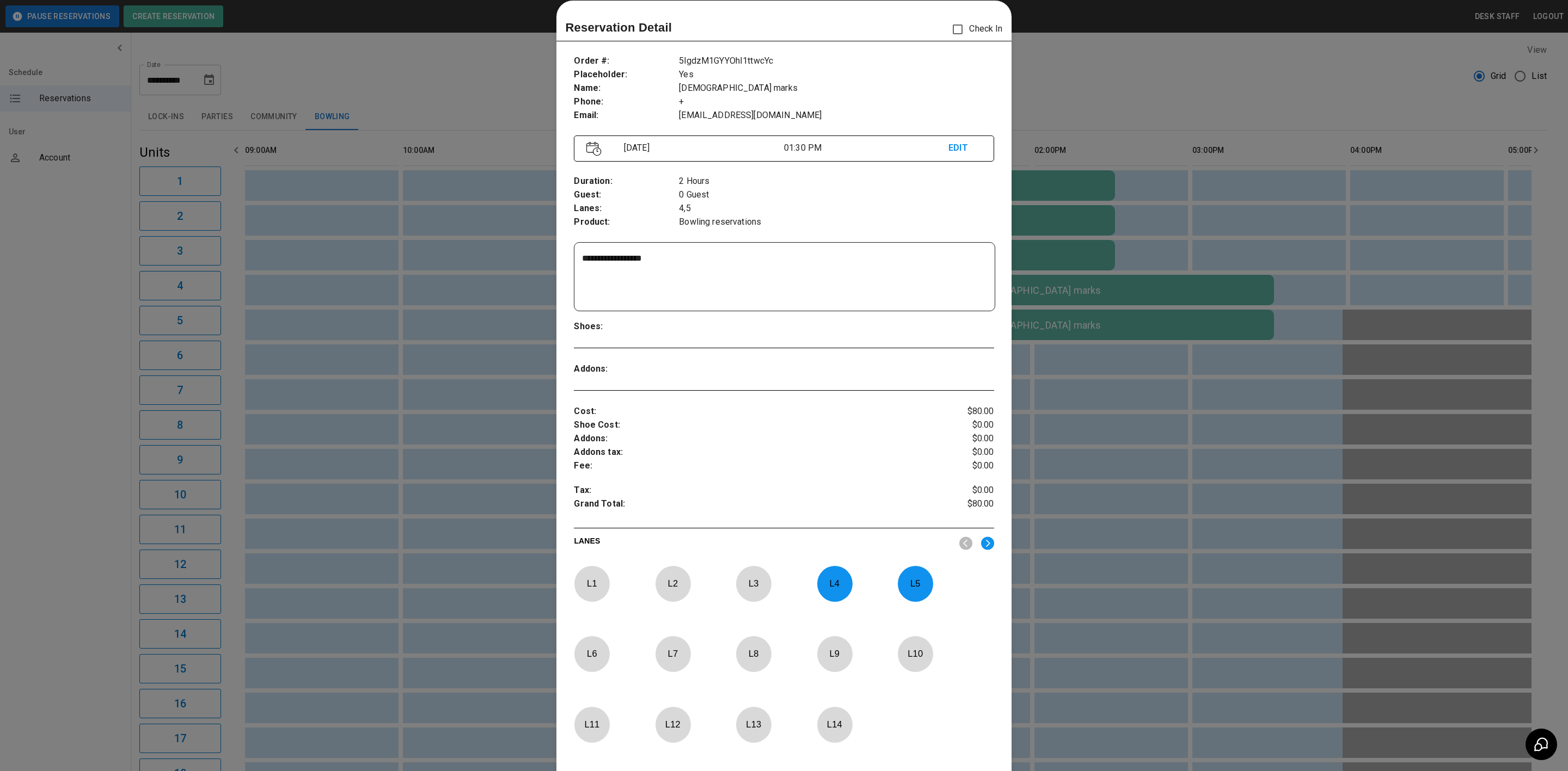
click at [1132, 447] on div at bounding box center [784, 385] width 1568 height 771
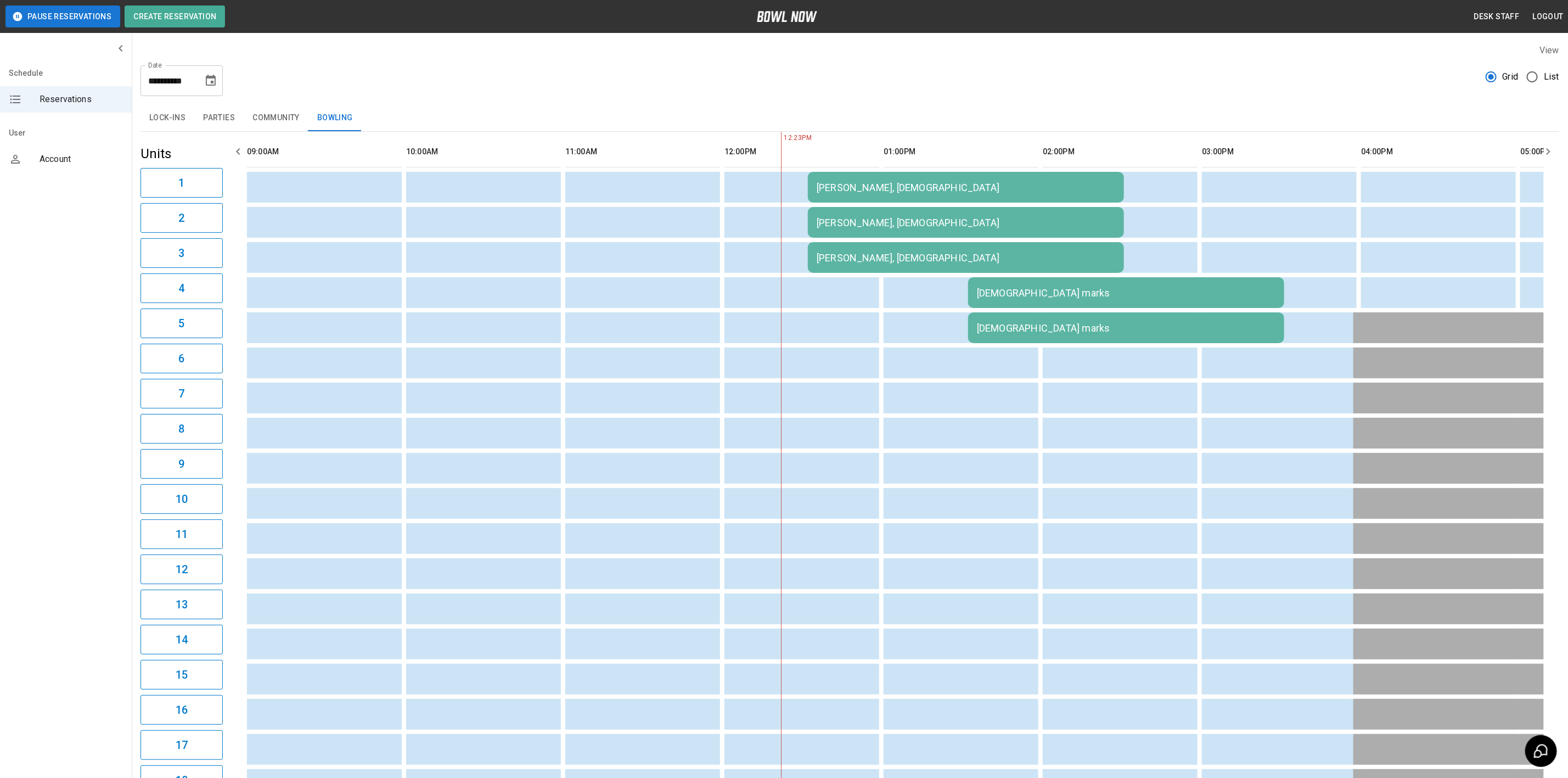
click at [216, 121] on button "Parties" at bounding box center [219, 118] width 49 height 27
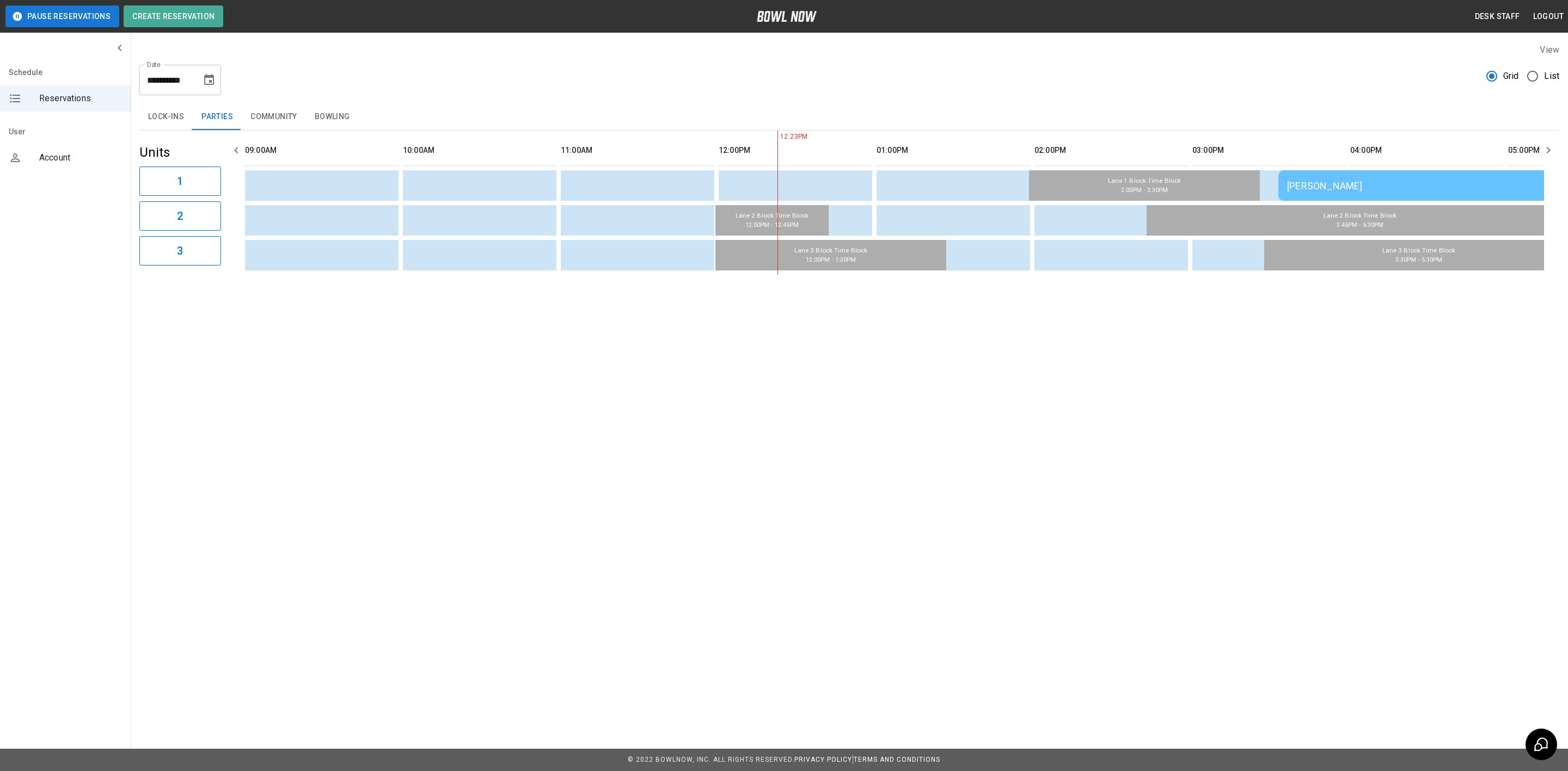
click at [1431, 178] on td "[PERSON_NAME]" at bounding box center [1434, 186] width 313 height 31
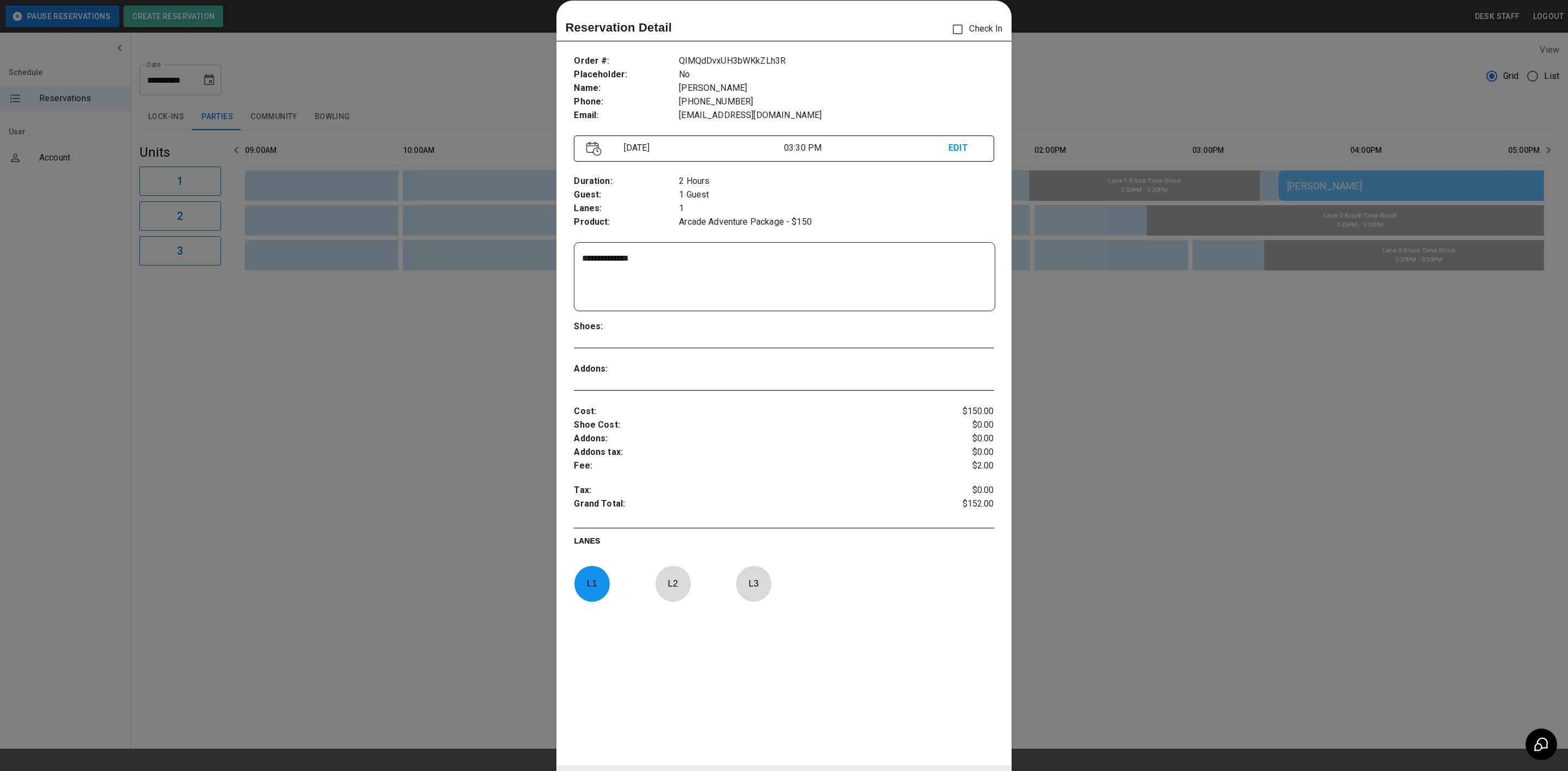
click at [1186, 348] on div at bounding box center [784, 385] width 1568 height 771
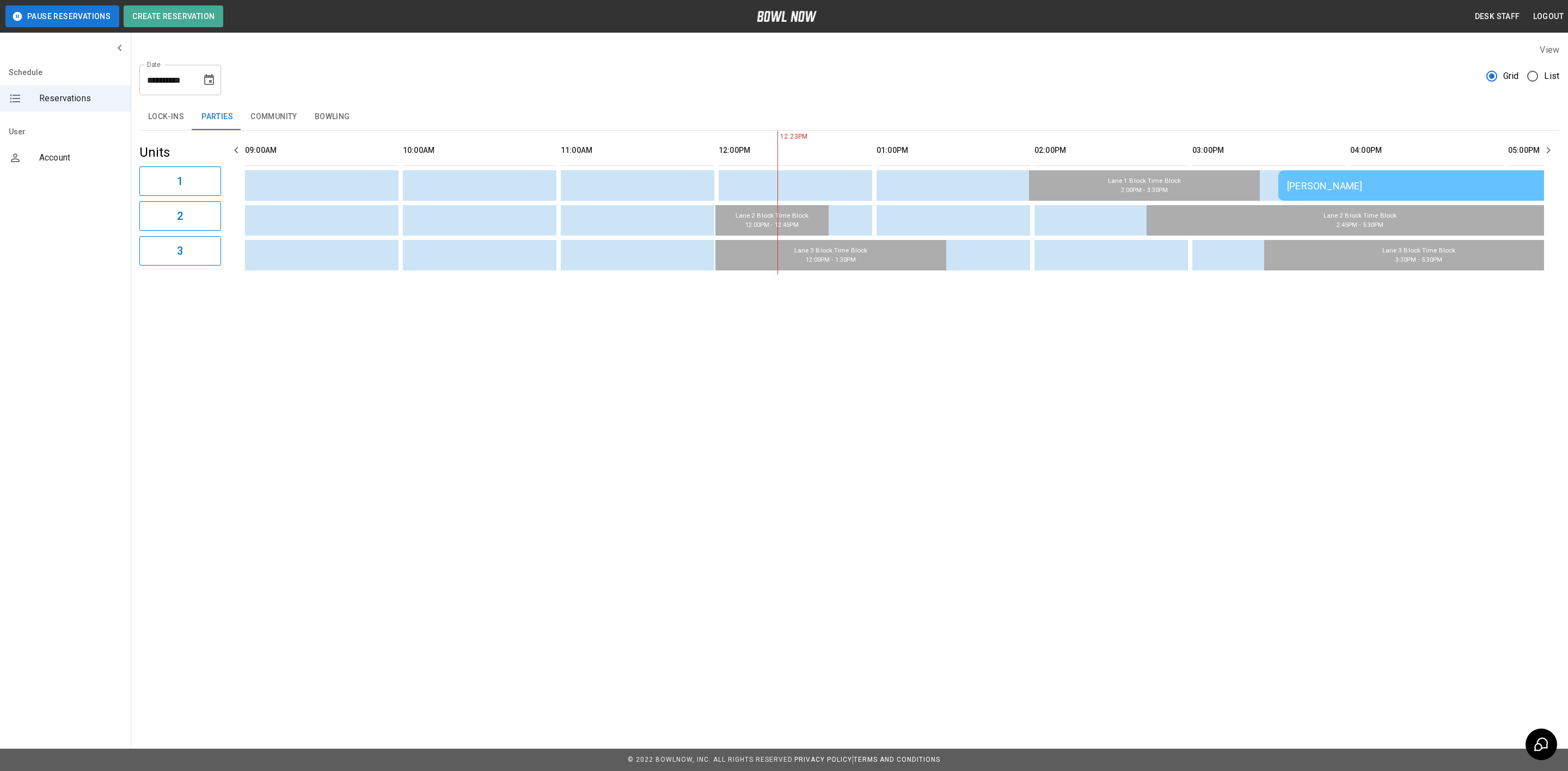
drag, startPoint x: 330, startPoint y: 109, endPoint x: 415, endPoint y: 142, distance: 91.2
click at [330, 109] on button "Bowling" at bounding box center [332, 117] width 53 height 26
